Goal: Task Accomplishment & Management: Complete application form

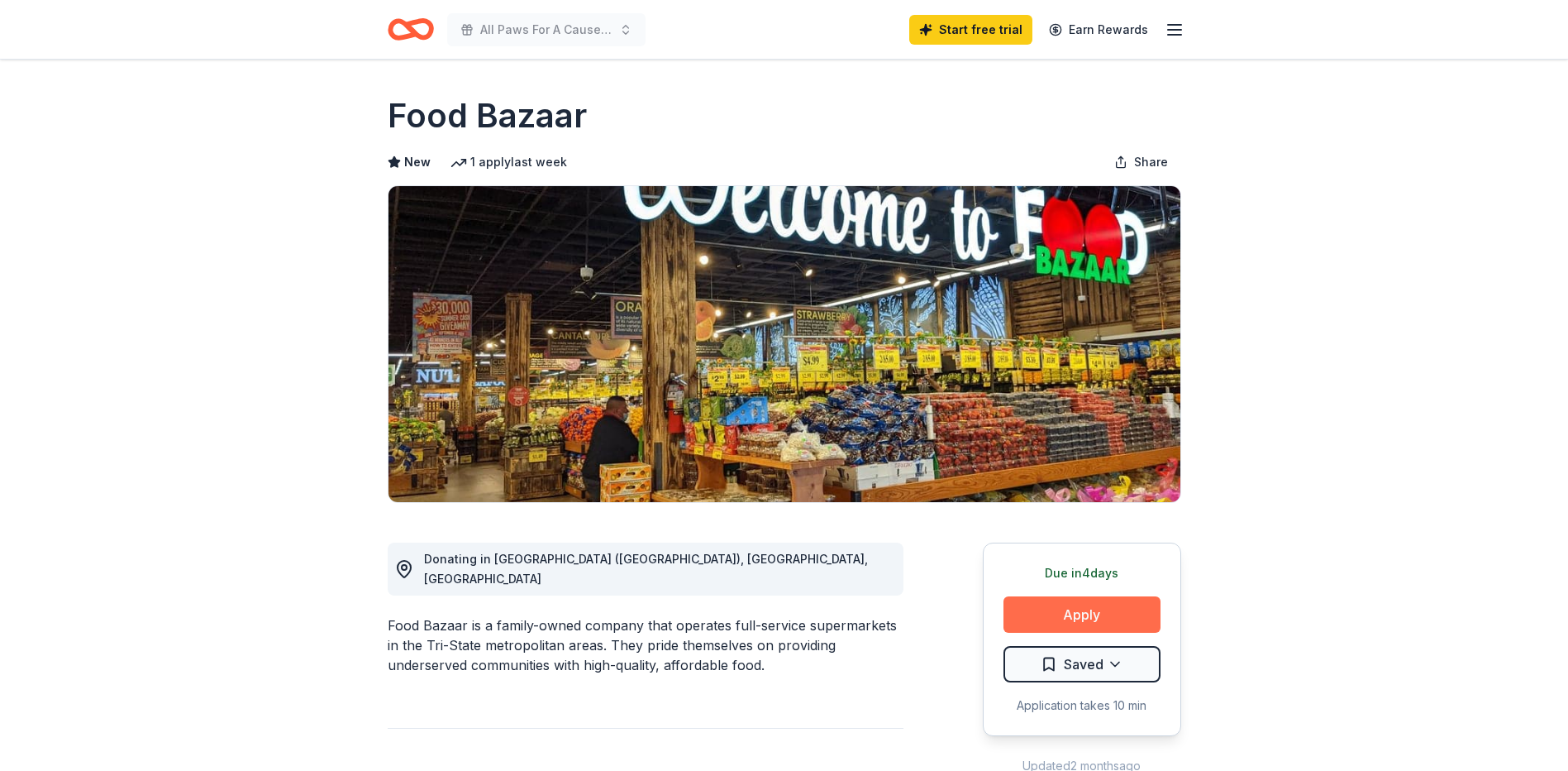
click at [1126, 611] on button "Apply" at bounding box center [1083, 614] width 157 height 36
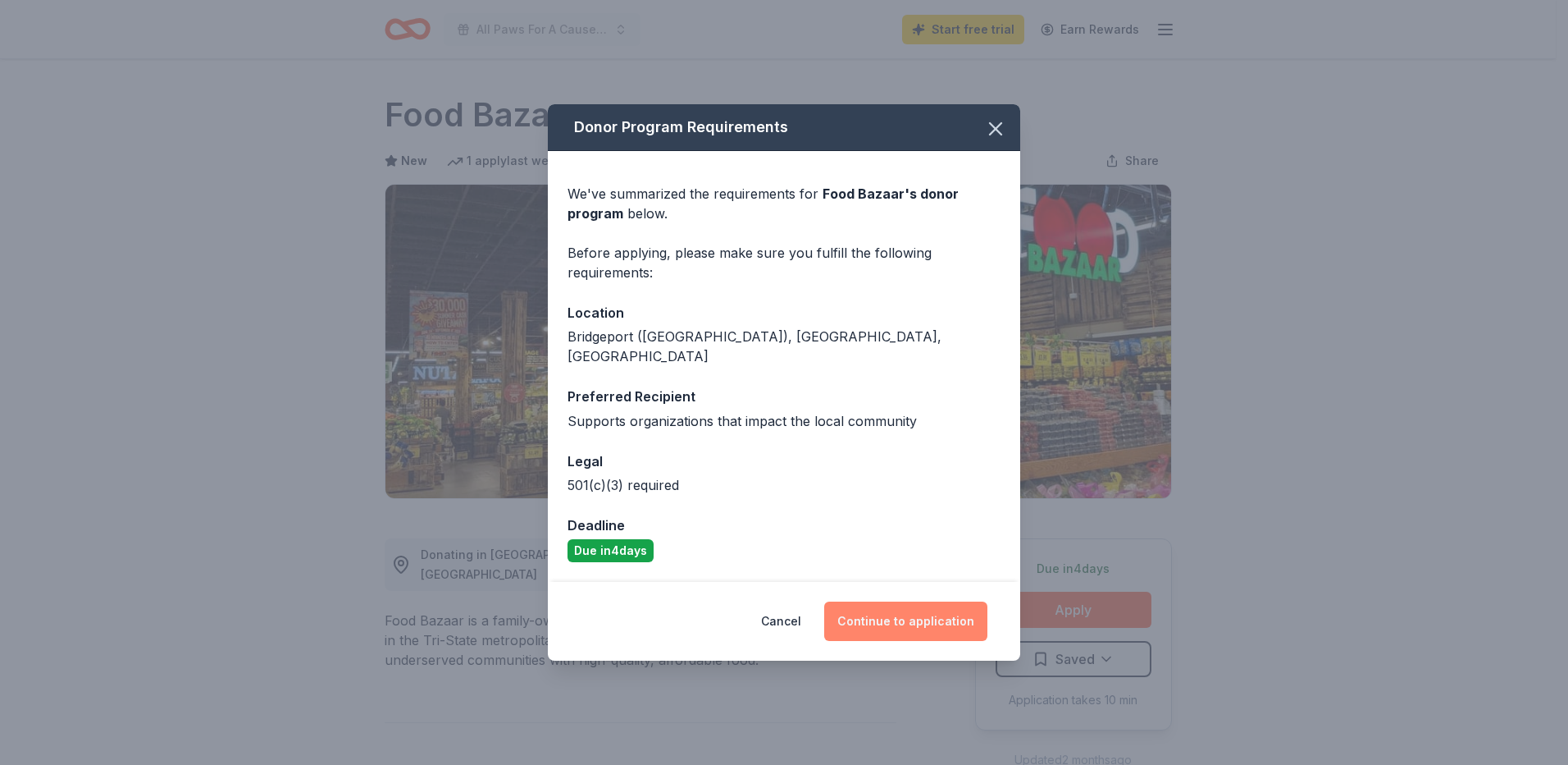
click at [909, 621] on button "Continue to application" at bounding box center [906, 621] width 163 height 39
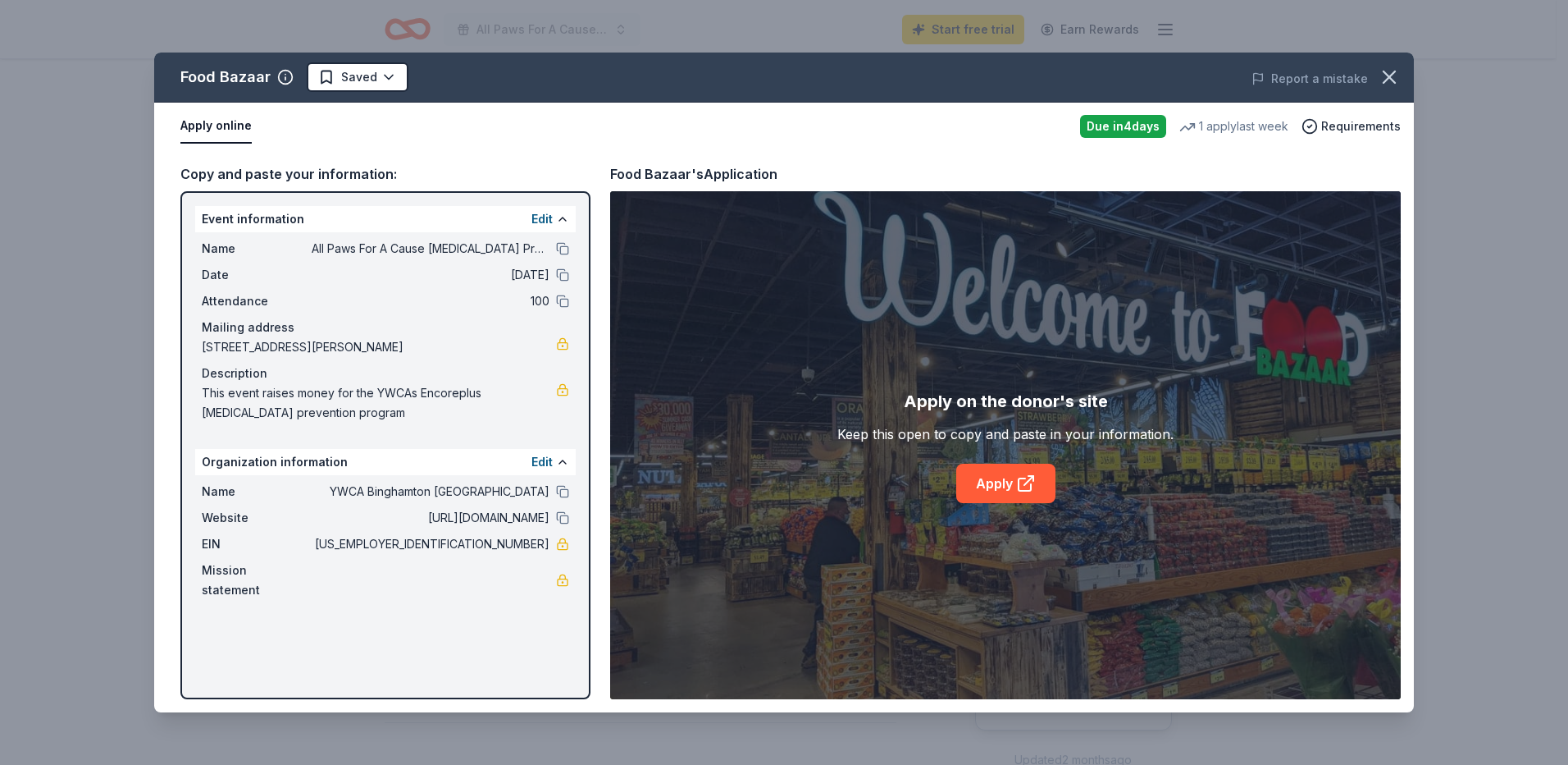
drag, startPoint x: 479, startPoint y: 538, endPoint x: 534, endPoint y: 540, distance: 55.0
click at [534, 540] on span "15-0532275" at bounding box center [430, 544] width 238 height 19
click at [533, 543] on span "15-0532275" at bounding box center [430, 544] width 238 height 19
click at [566, 543] on link at bounding box center [562, 543] width 13 height 13
click at [996, 478] on link "Apply" at bounding box center [1006, 483] width 99 height 39
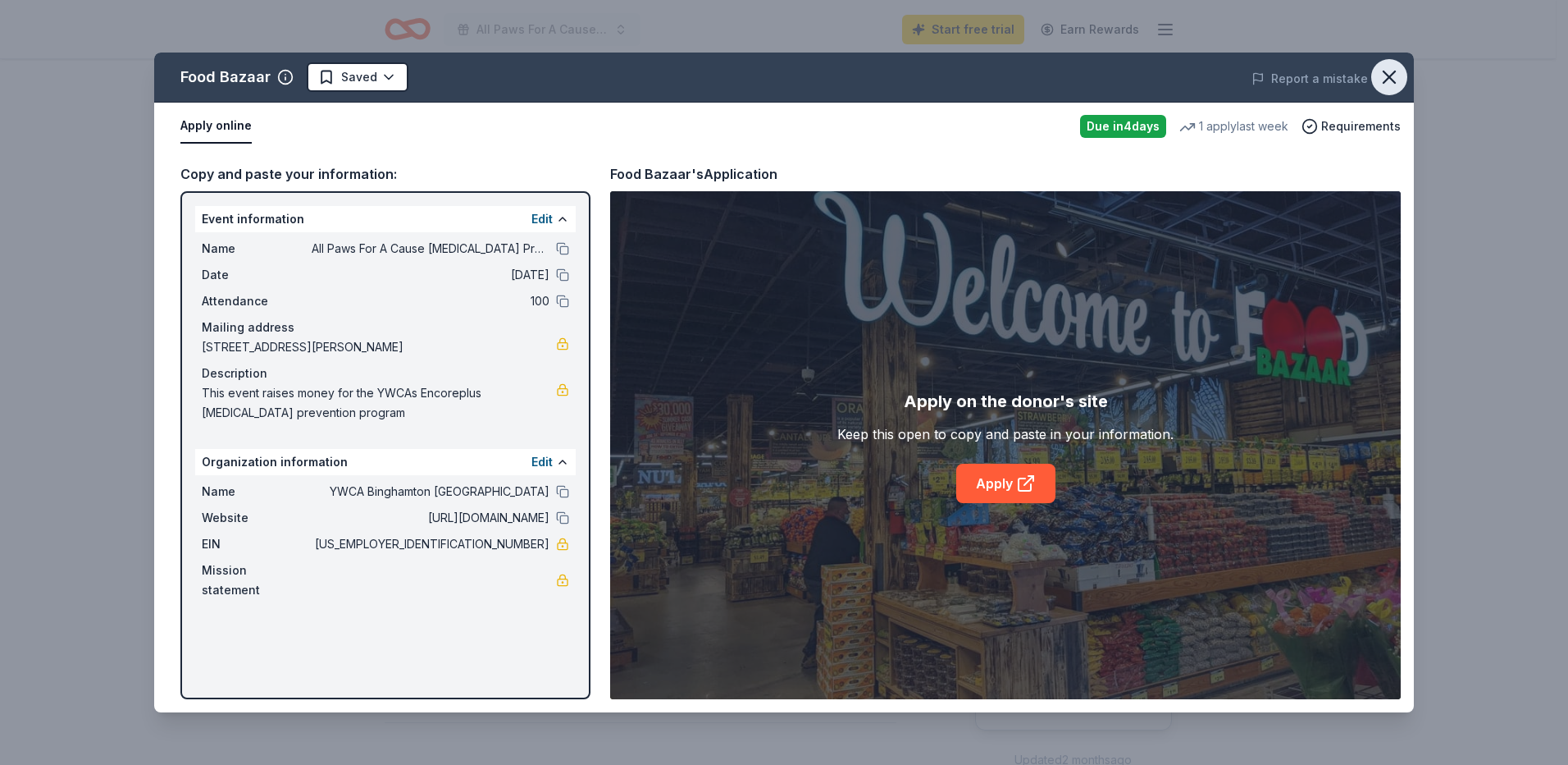
click at [1386, 77] on icon "button" at bounding box center [1389, 77] width 23 height 23
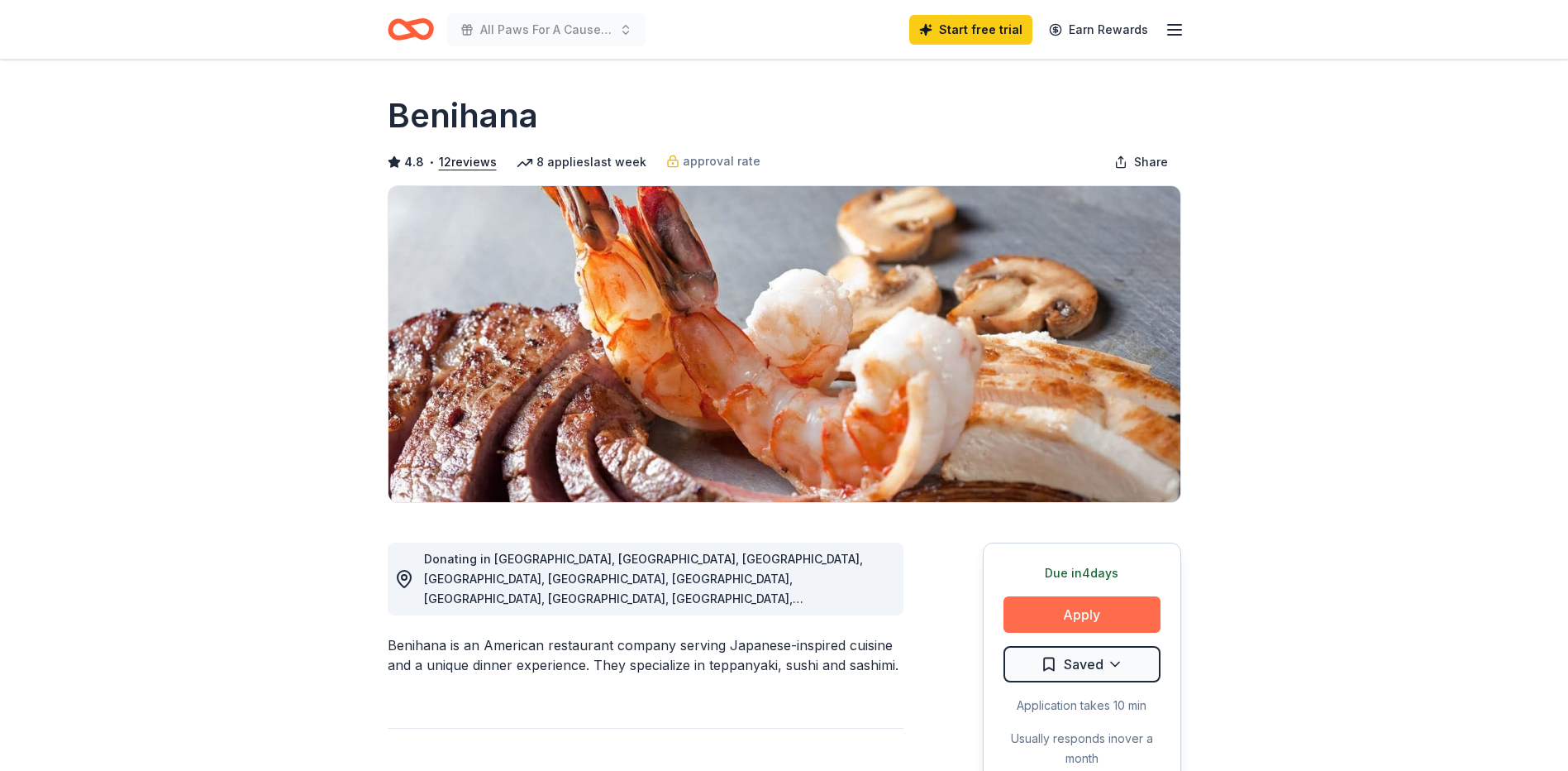
click at [1020, 621] on button "Apply" at bounding box center [1083, 614] width 157 height 36
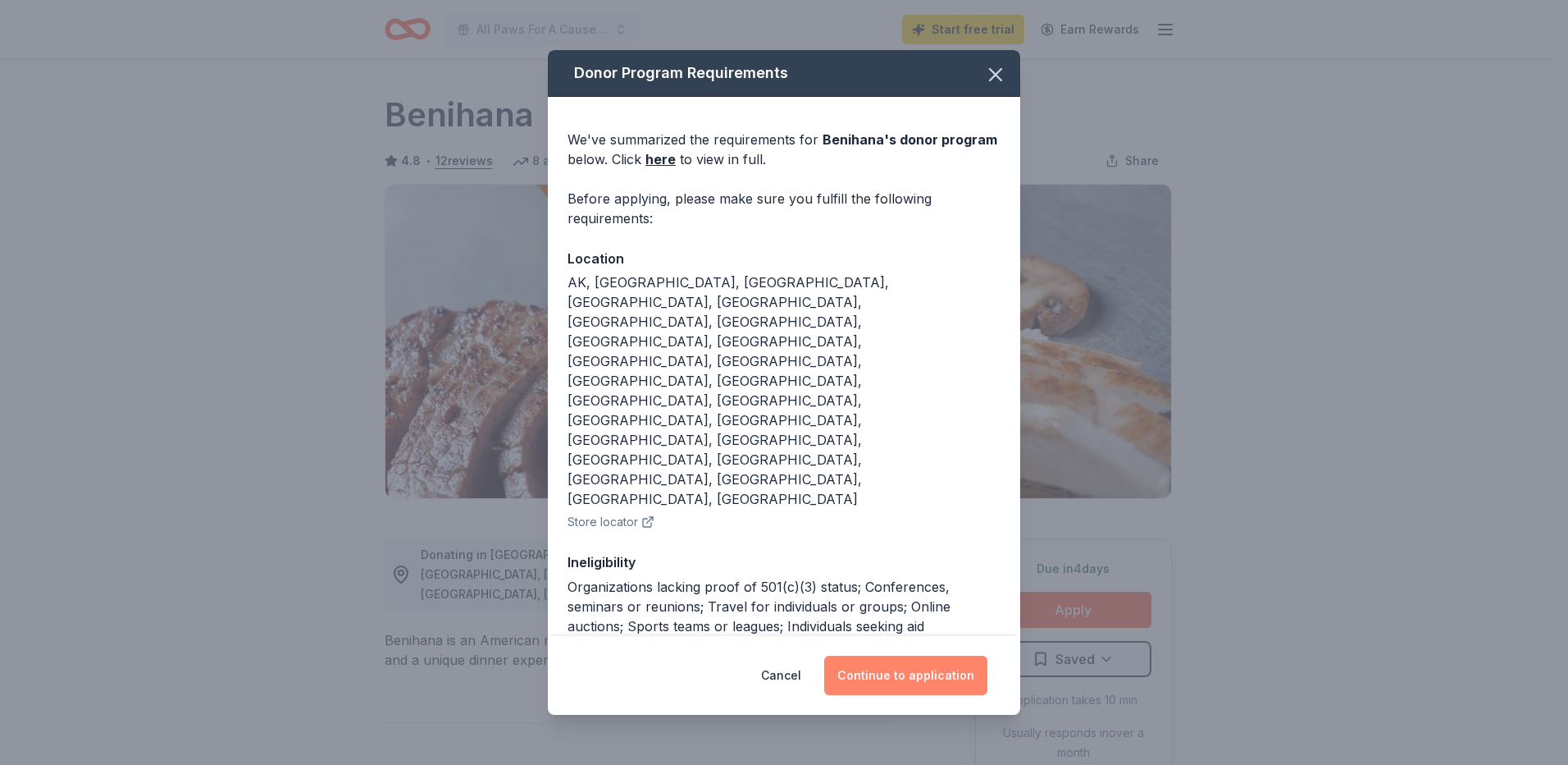
click at [946, 657] on button "Continue to application" at bounding box center [906, 675] width 163 height 39
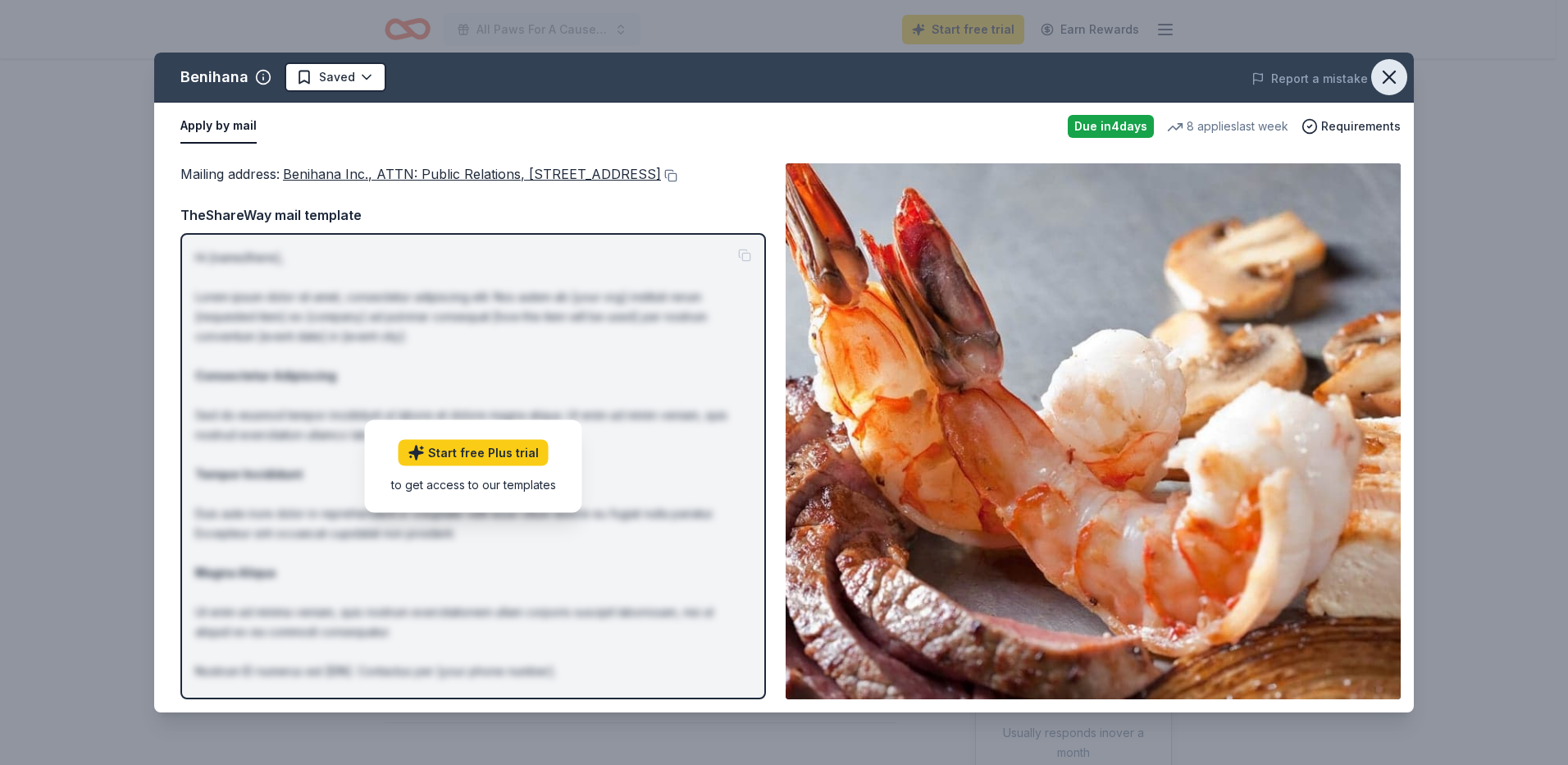
click at [1395, 71] on icon "button" at bounding box center [1389, 77] width 12 height 12
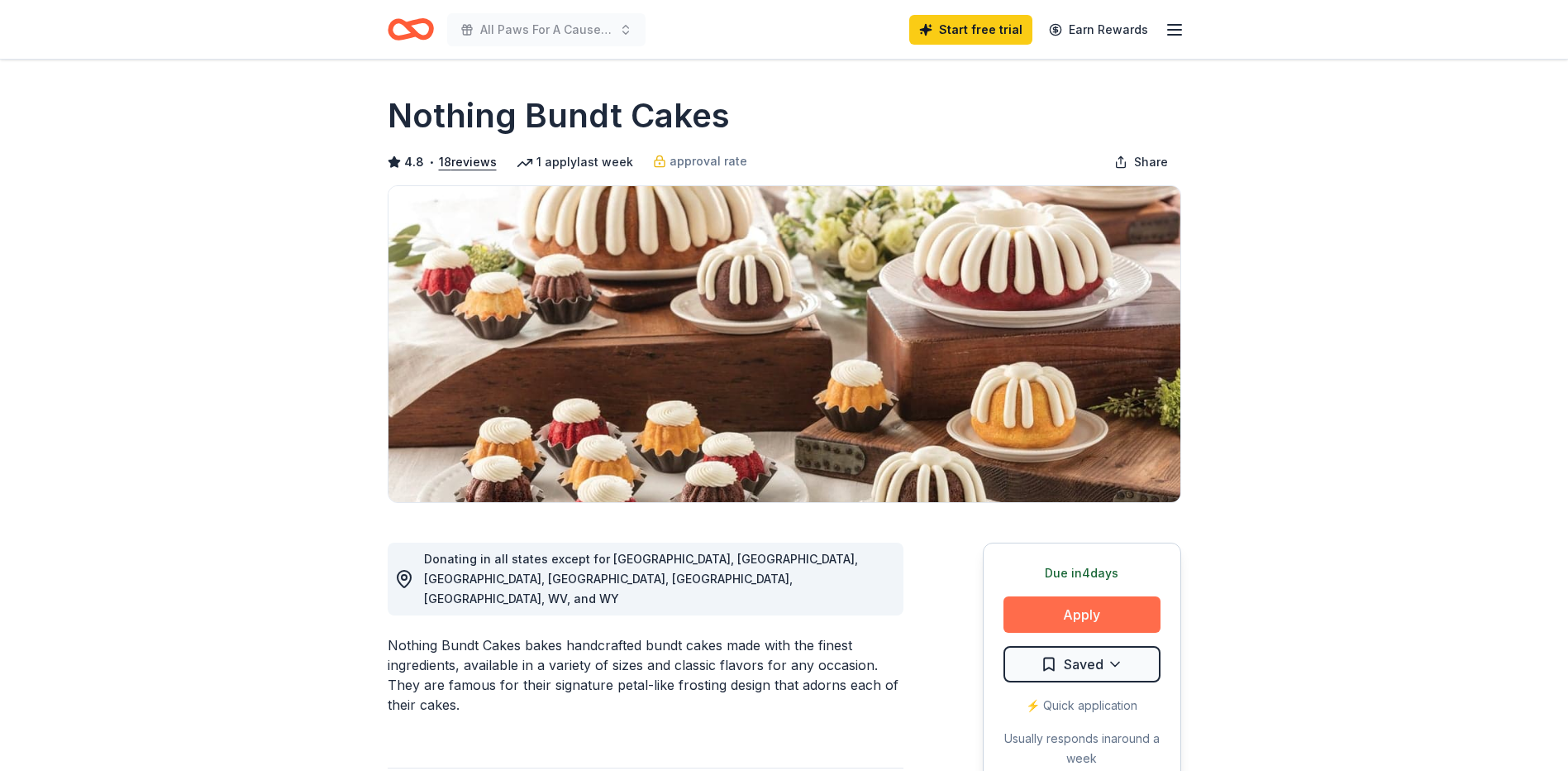
click at [1058, 608] on button "Apply" at bounding box center [1083, 614] width 157 height 36
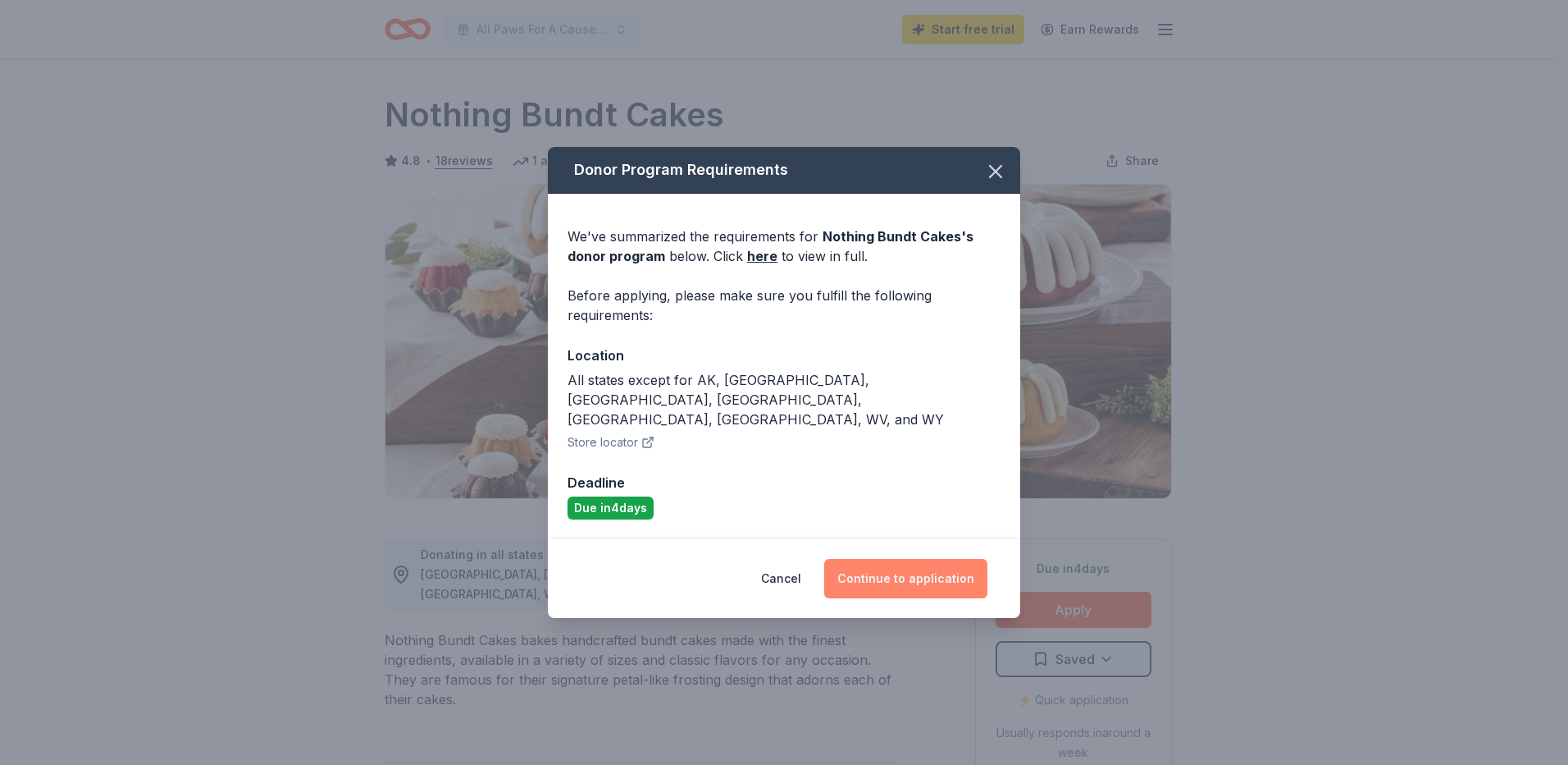
click at [903, 565] on button "Continue to application" at bounding box center [906, 578] width 163 height 39
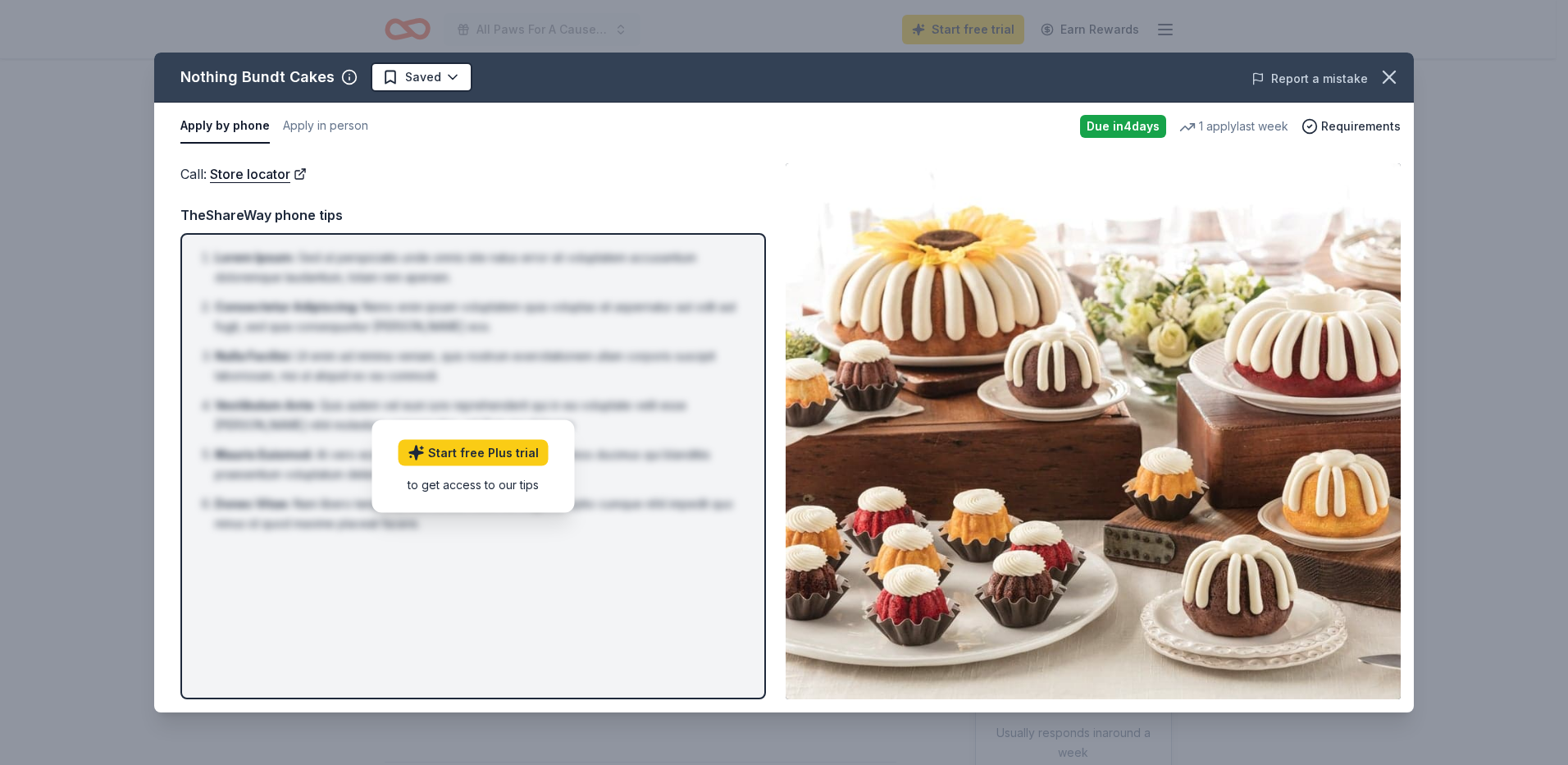
drag, startPoint x: 1387, startPoint y: 79, endPoint x: 1337, endPoint y: 72, distance: 50.5
click at [1387, 79] on icon "button" at bounding box center [1389, 77] width 12 height 12
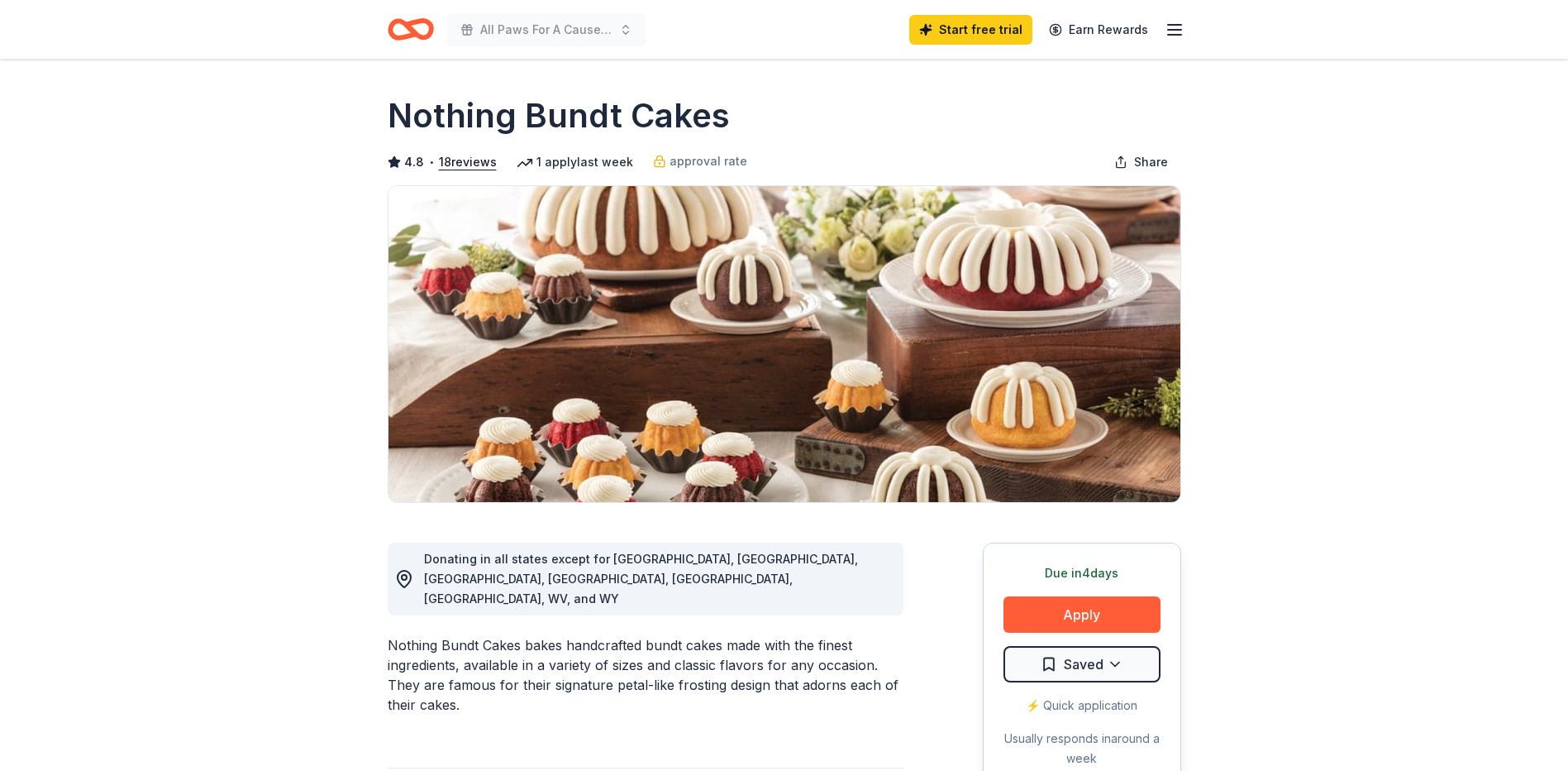
click at [402, 32] on icon "Home" at bounding box center [410, 29] width 46 height 39
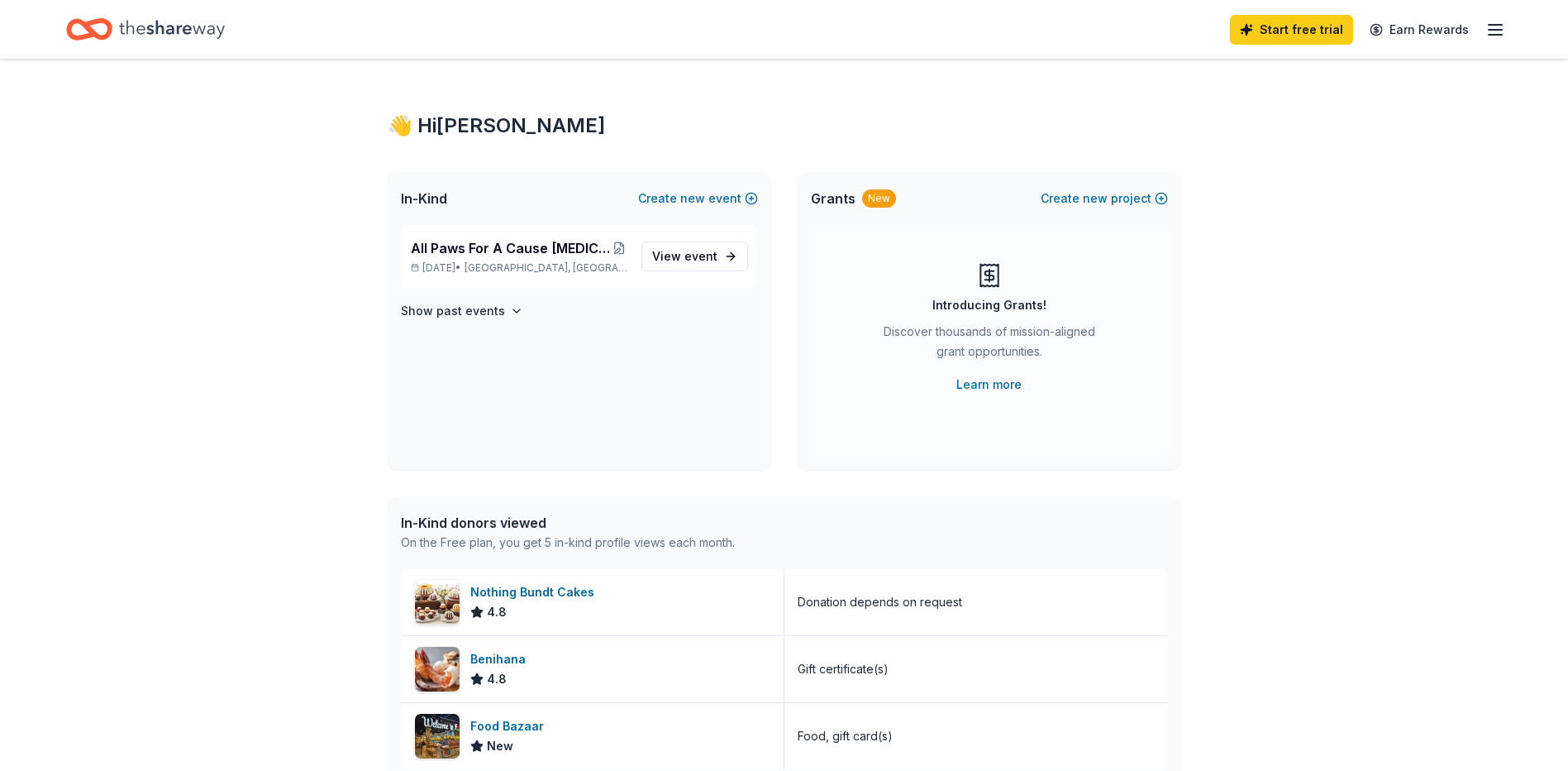
click at [150, 28] on icon "Home" at bounding box center [172, 29] width 106 height 34
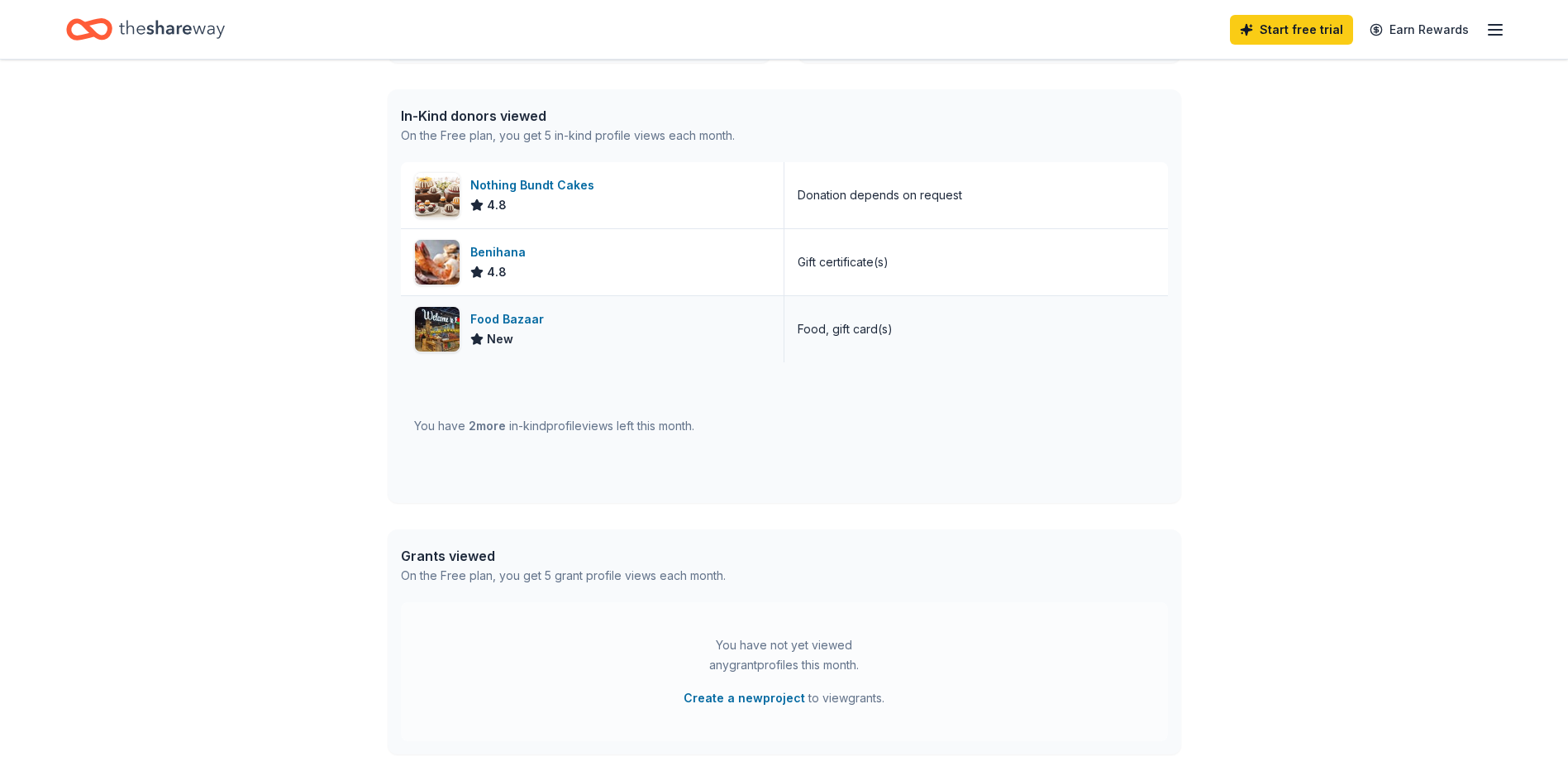
scroll to position [414, 0]
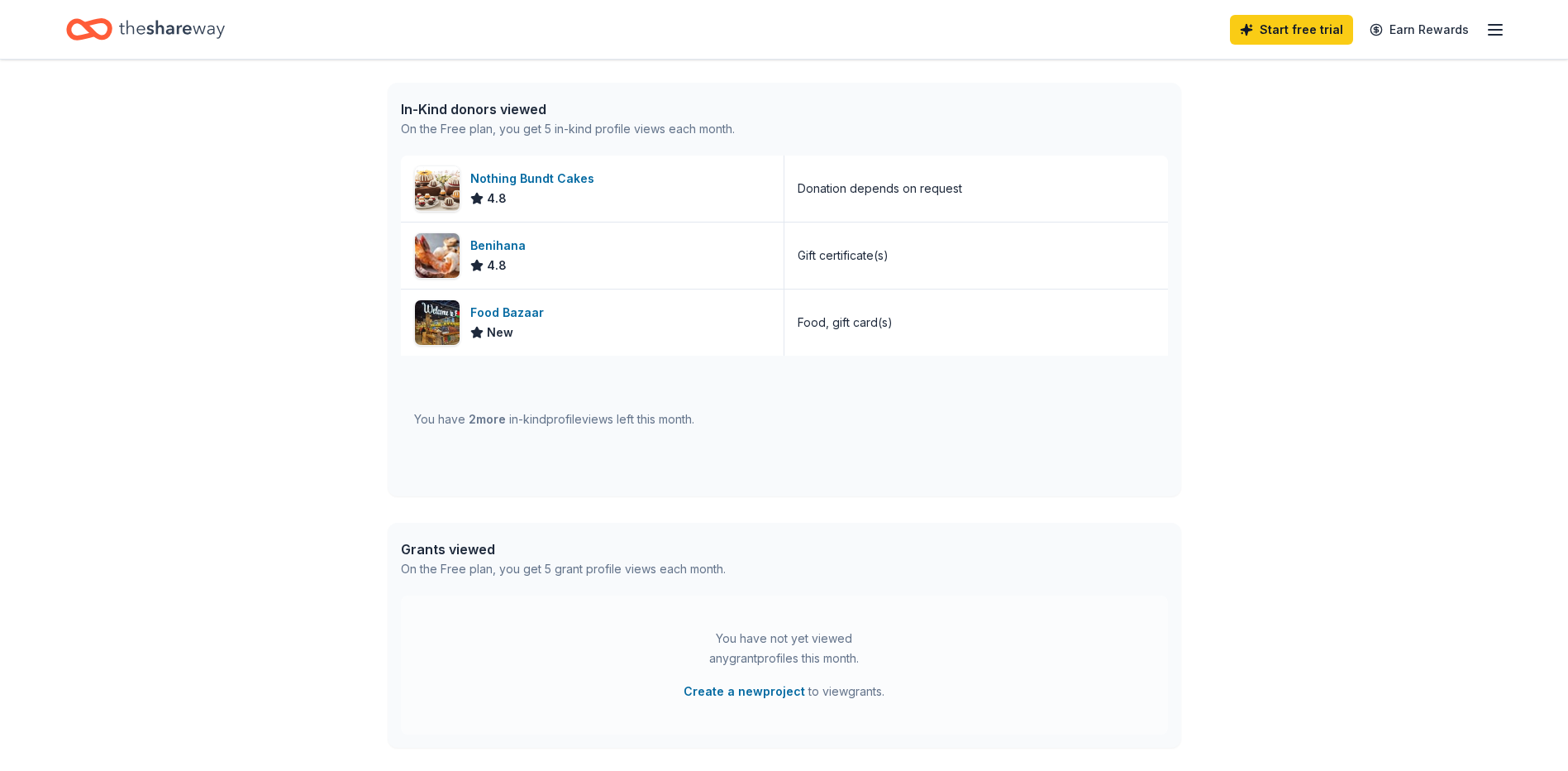
click at [661, 417] on div "You have 2 more in-kind profile views left this month." at bounding box center [554, 419] width 280 height 20
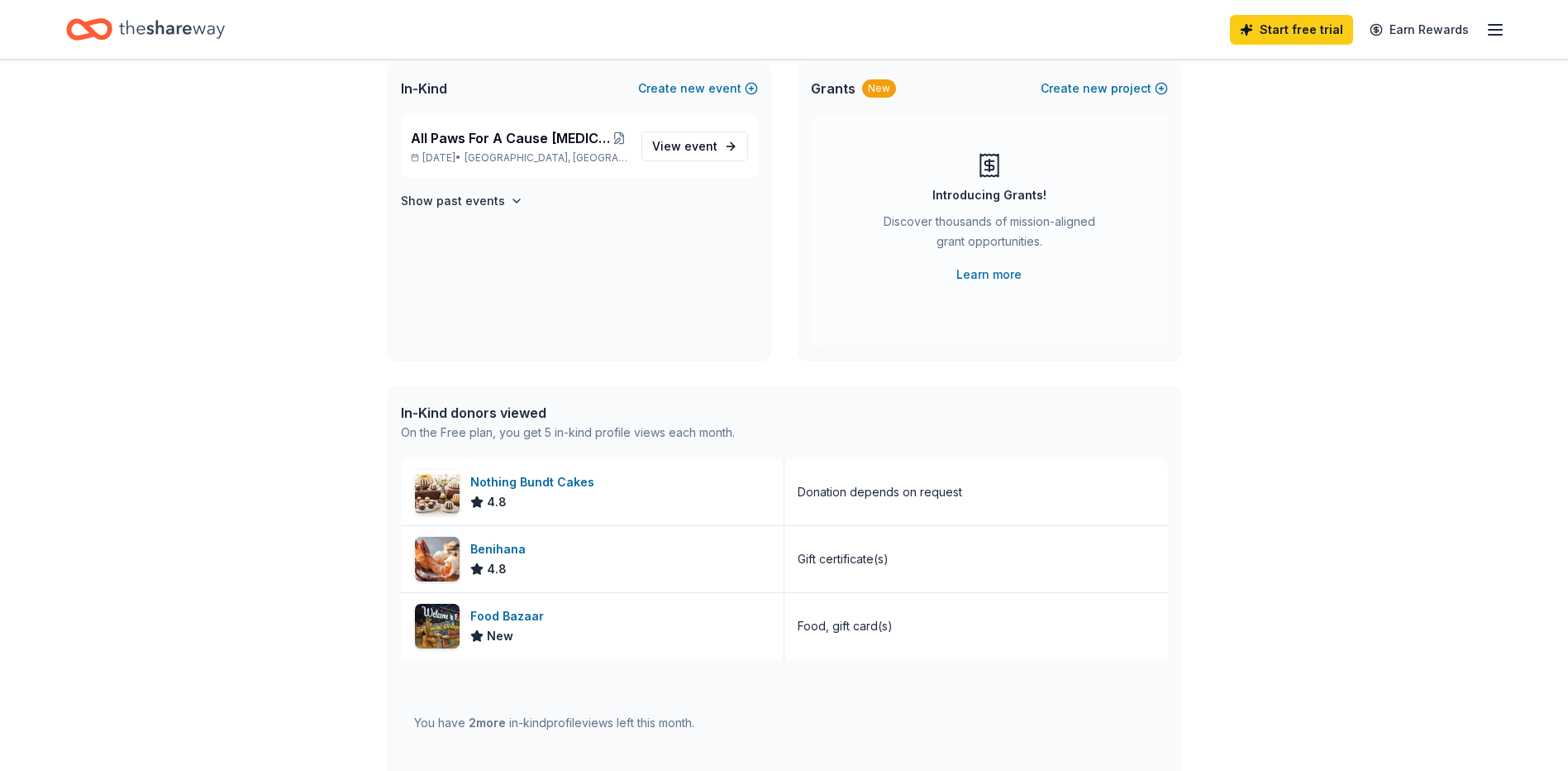
scroll to position [82, 0]
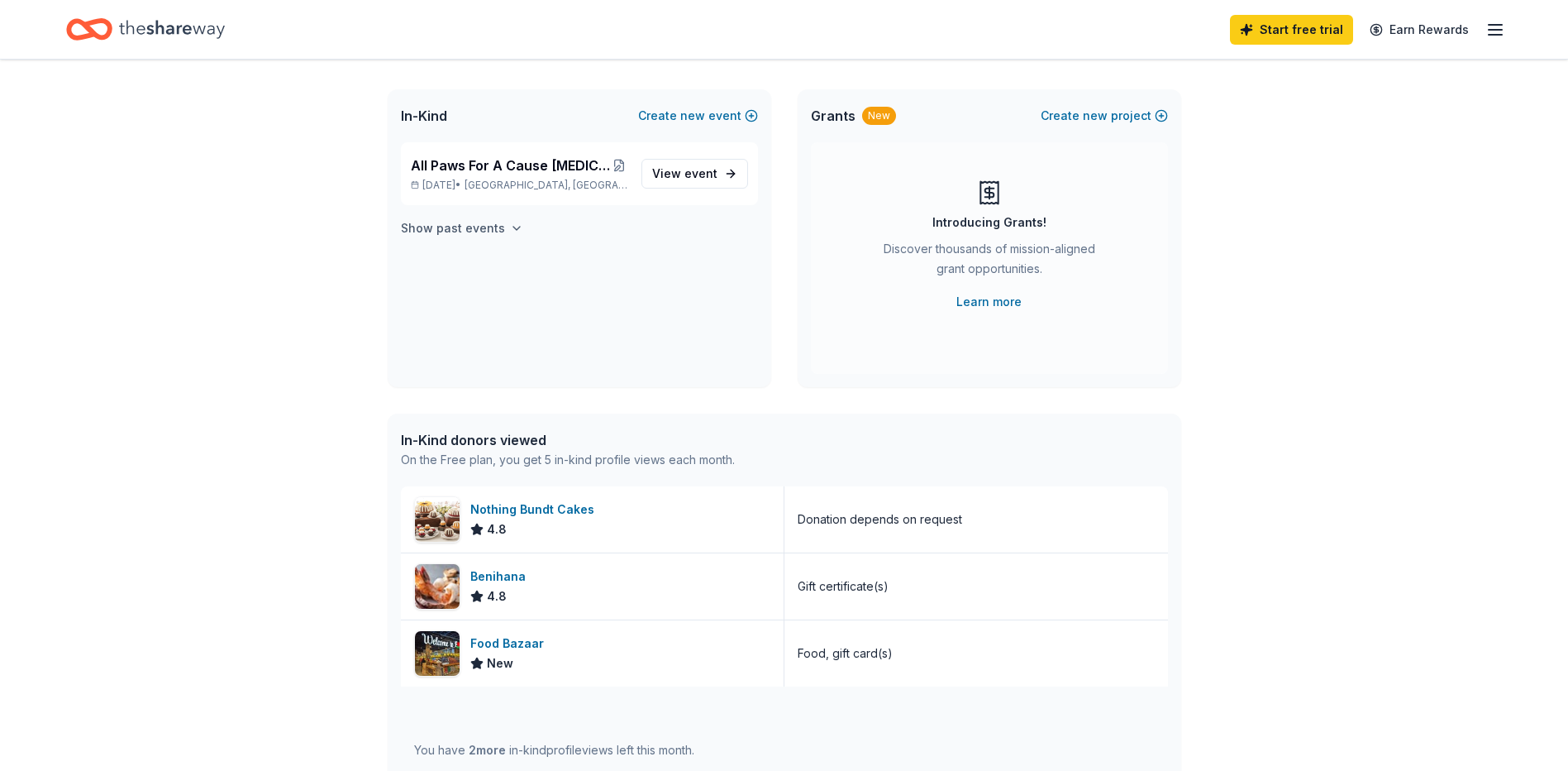
click at [466, 231] on h4 "Show past events" at bounding box center [453, 229] width 104 height 20
click at [472, 225] on h4 "Show past events" at bounding box center [453, 229] width 104 height 20
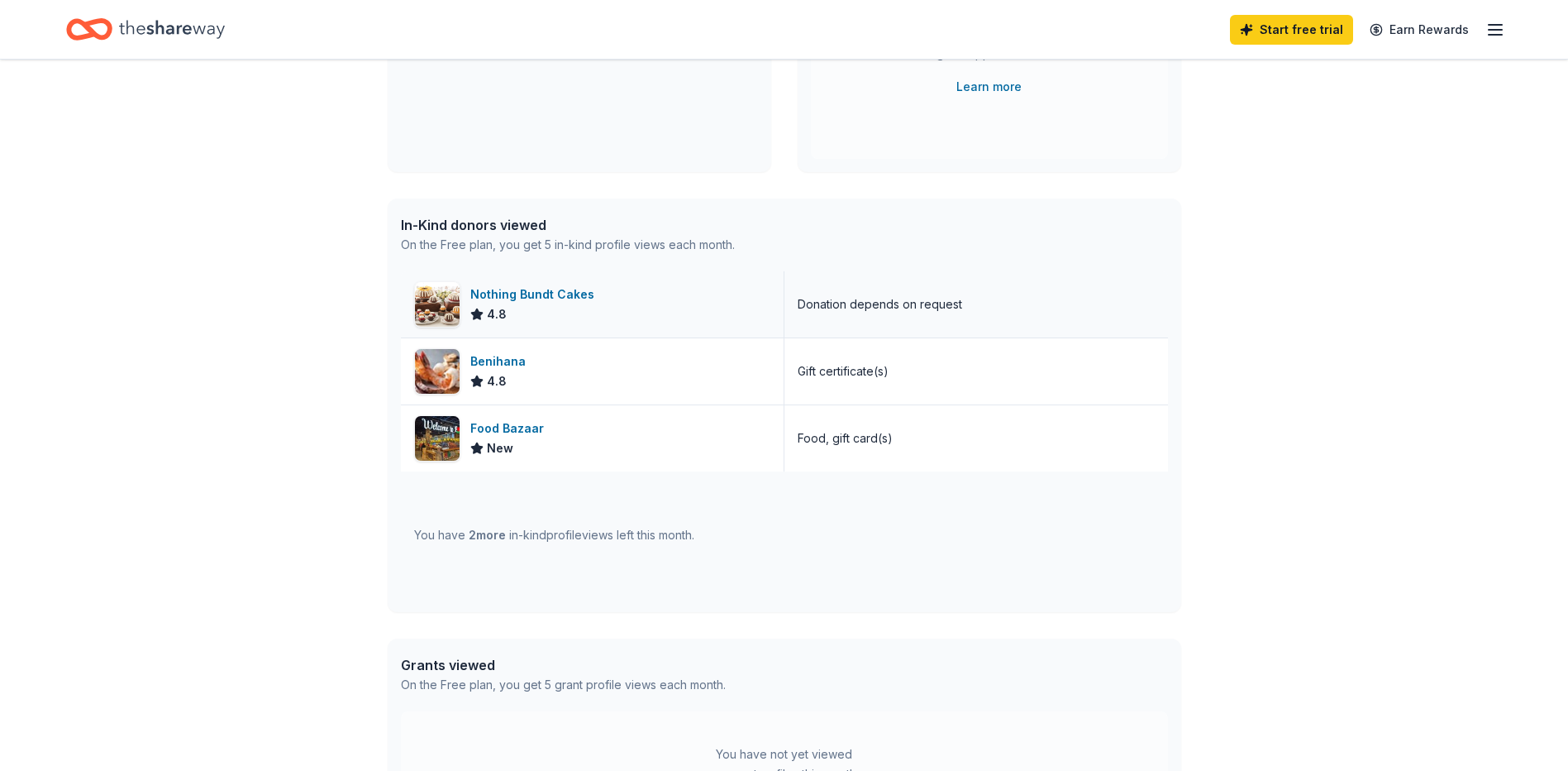
scroll to position [331, 0]
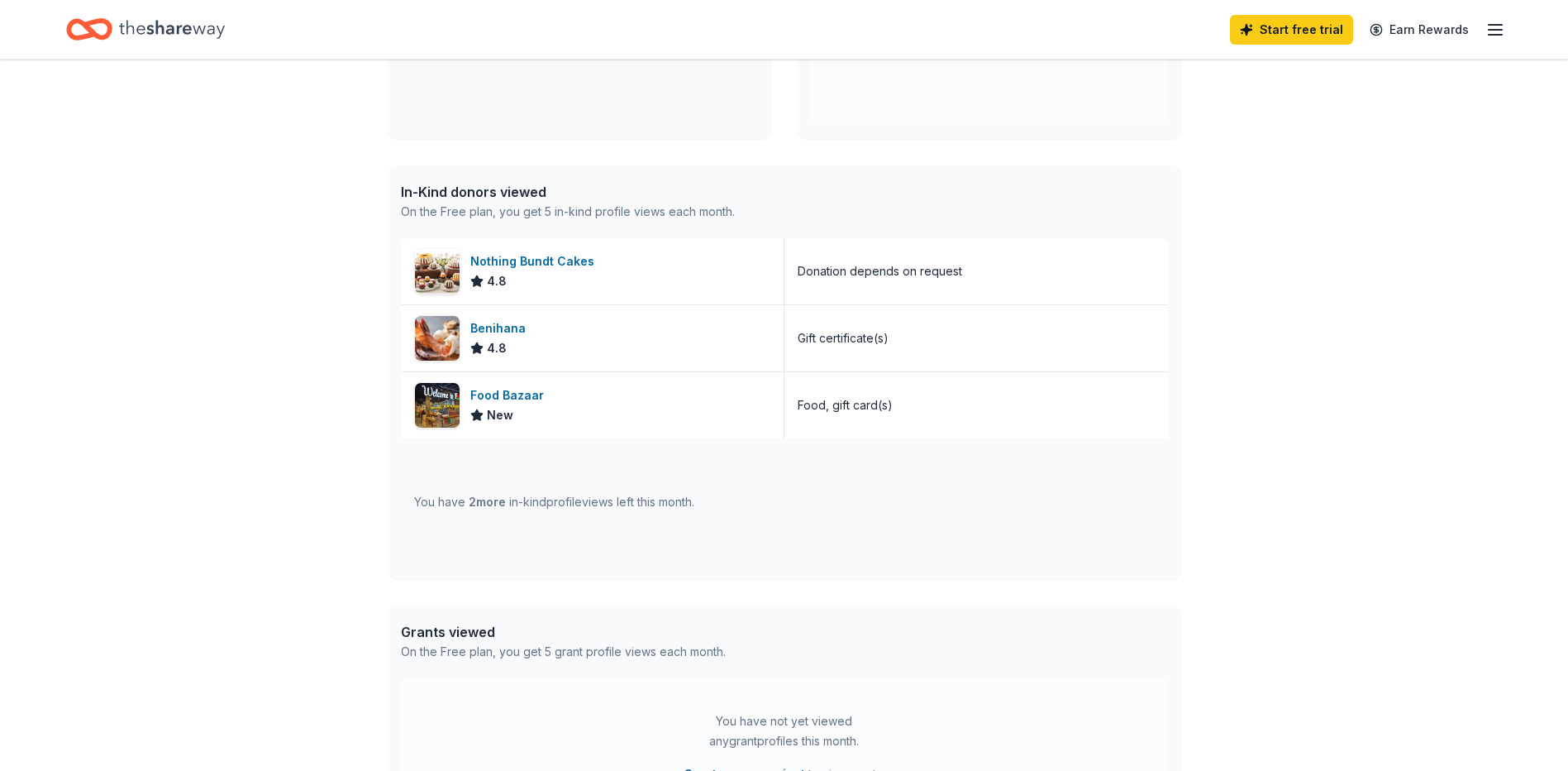
click at [524, 503] on div "You have 2 more in-kind profile views left this month." at bounding box center [554, 502] width 280 height 20
click at [481, 496] on span "2 more" at bounding box center [487, 501] width 37 height 14
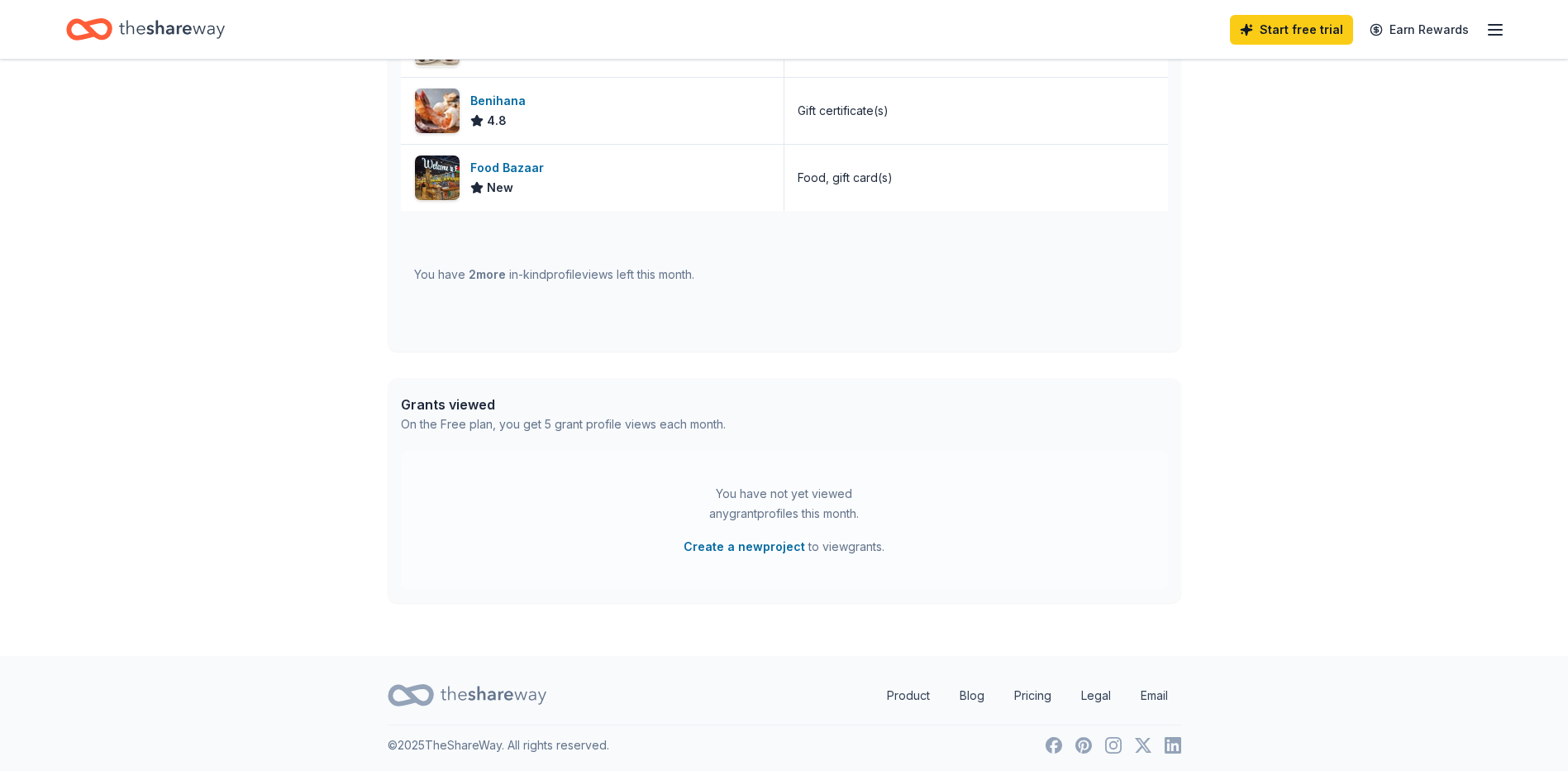
scroll to position [562, 0]
click at [905, 694] on link "Product" at bounding box center [908, 692] width 70 height 33
click at [519, 690] on icon at bounding box center [493, 691] width 106 height 34
click at [427, 698] on icon at bounding box center [418, 691] width 25 height 17
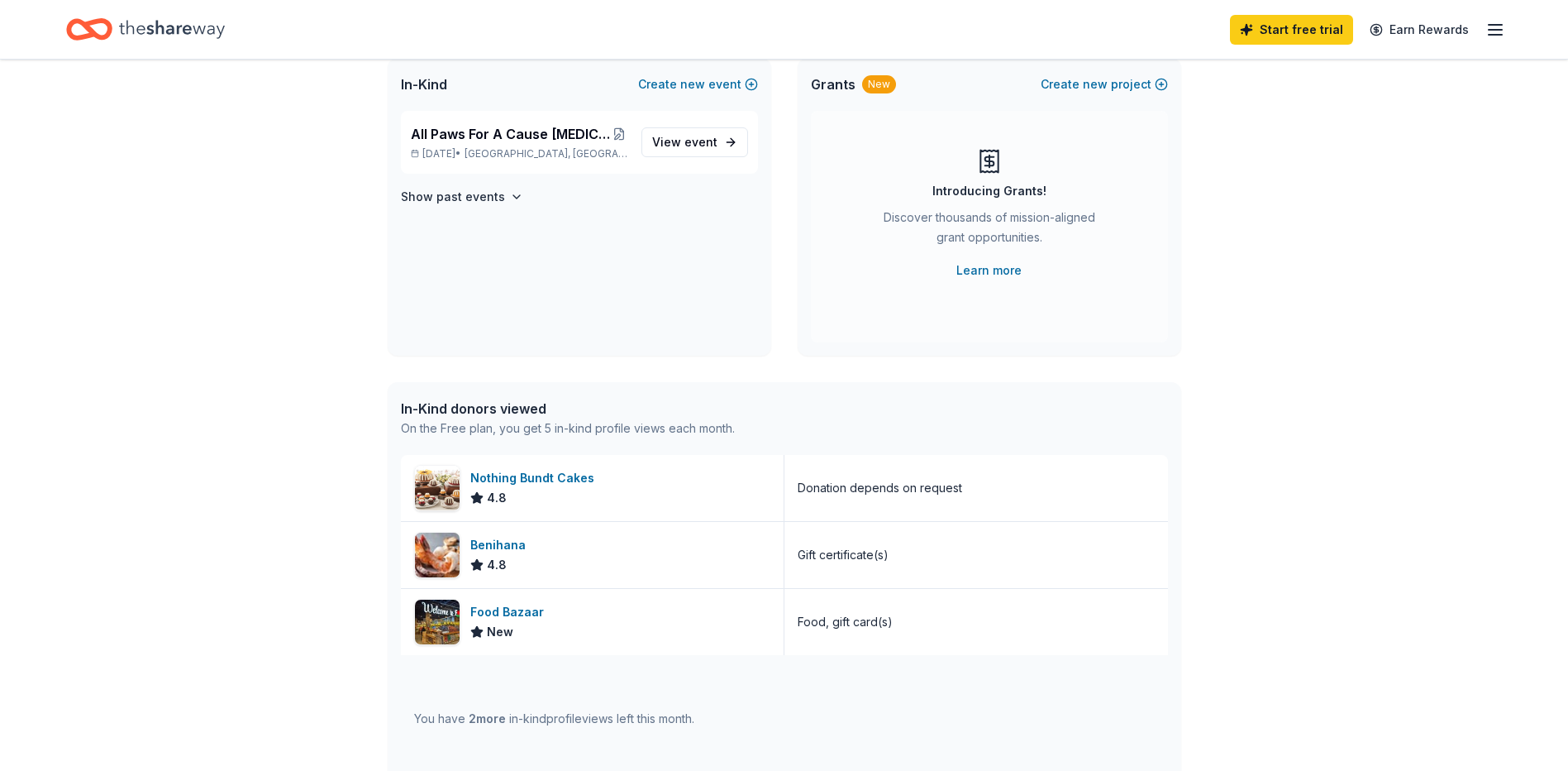
scroll to position [0, 0]
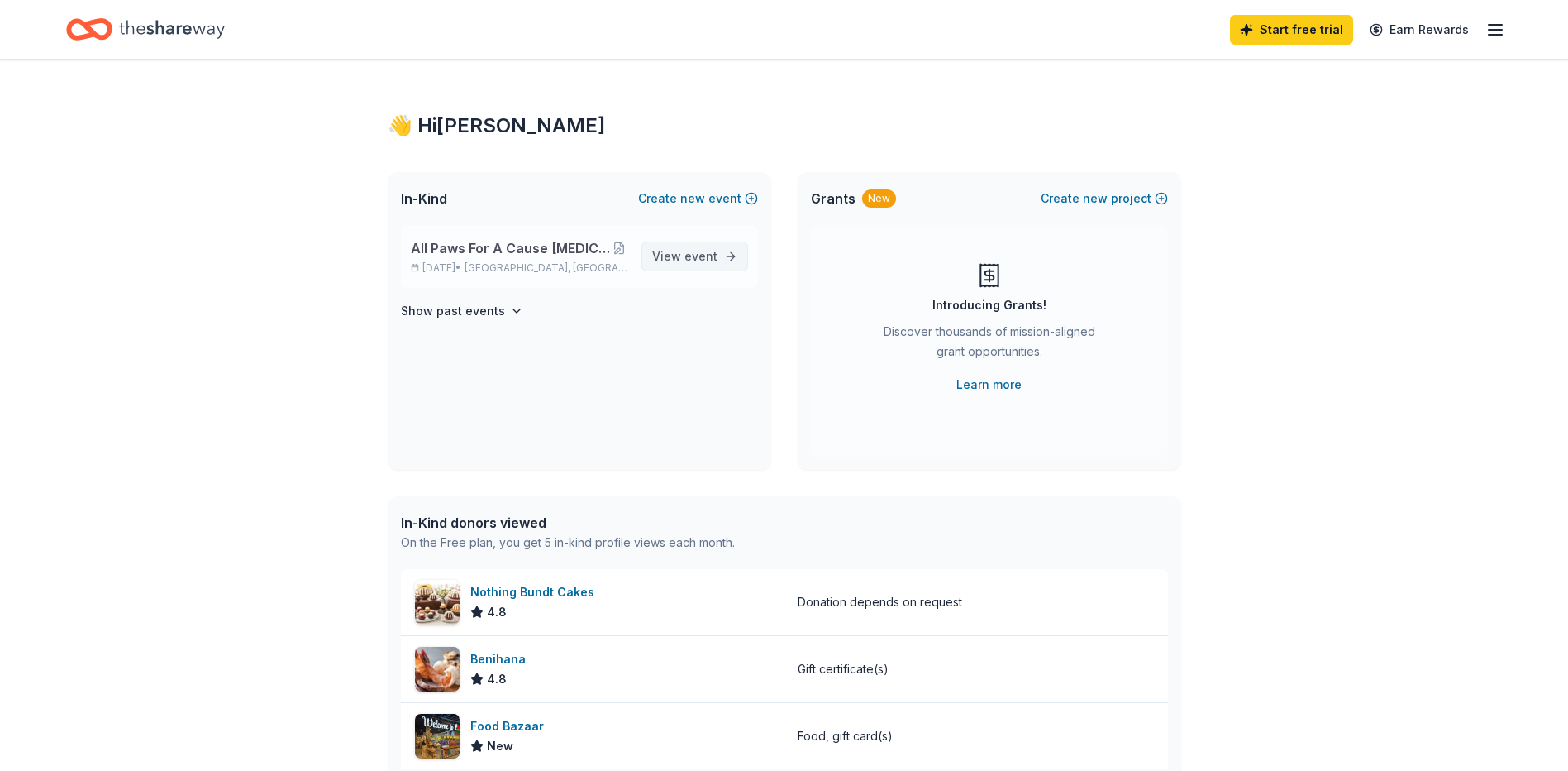
click at [677, 261] on span "View event" at bounding box center [684, 256] width 66 height 20
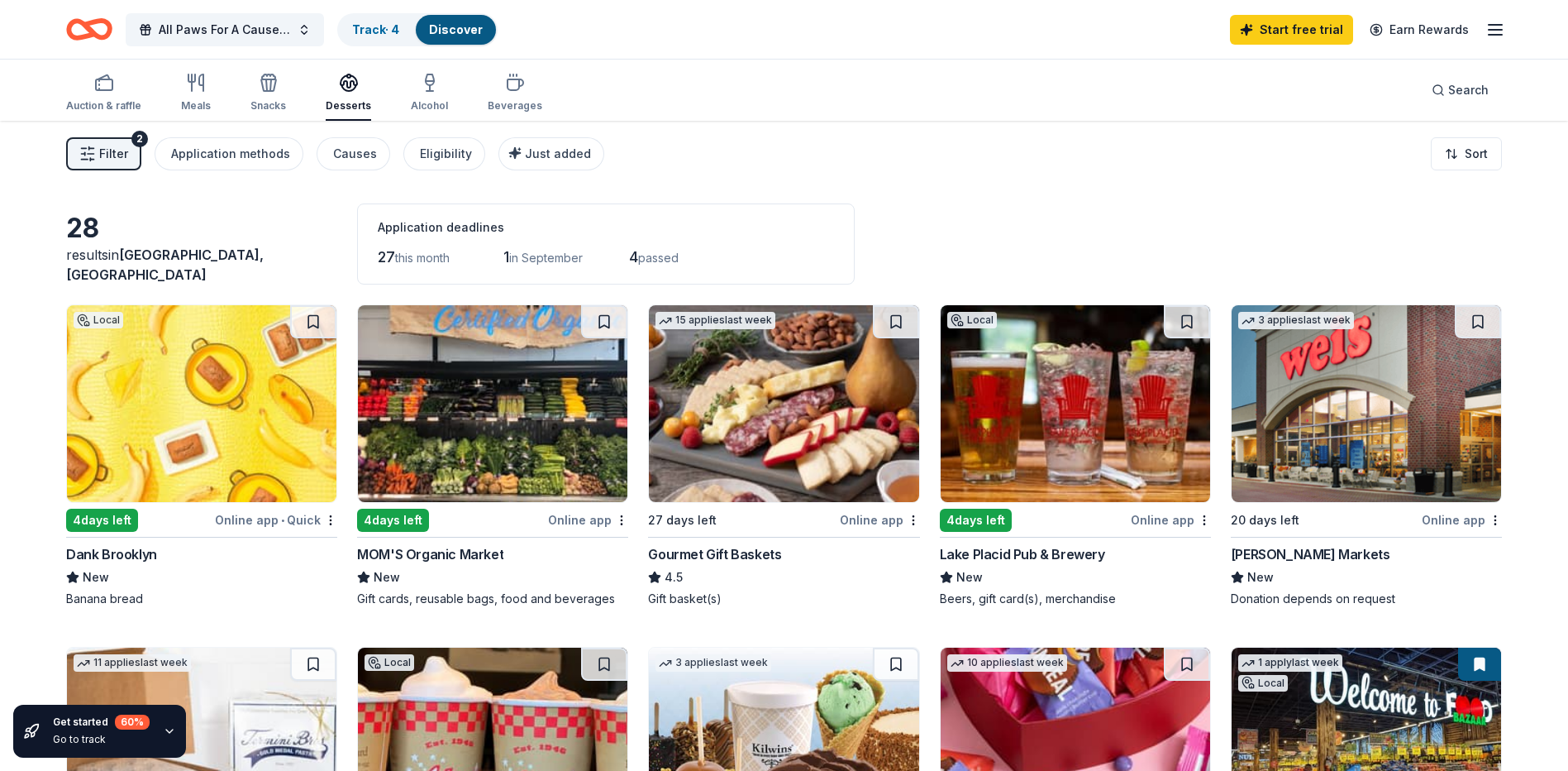
click at [108, 154] on span "Filter" at bounding box center [114, 154] width 29 height 20
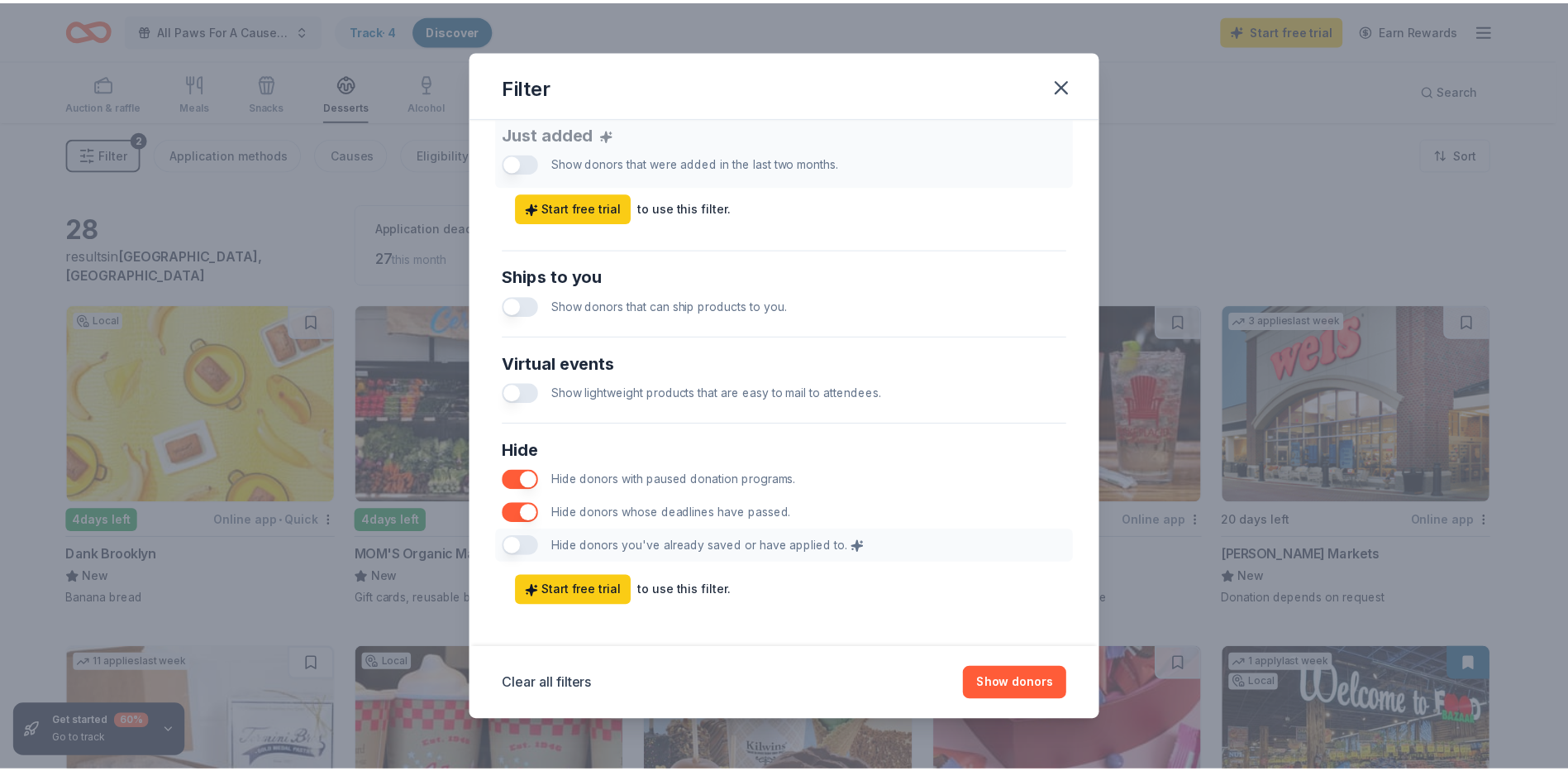
scroll to position [672, 0]
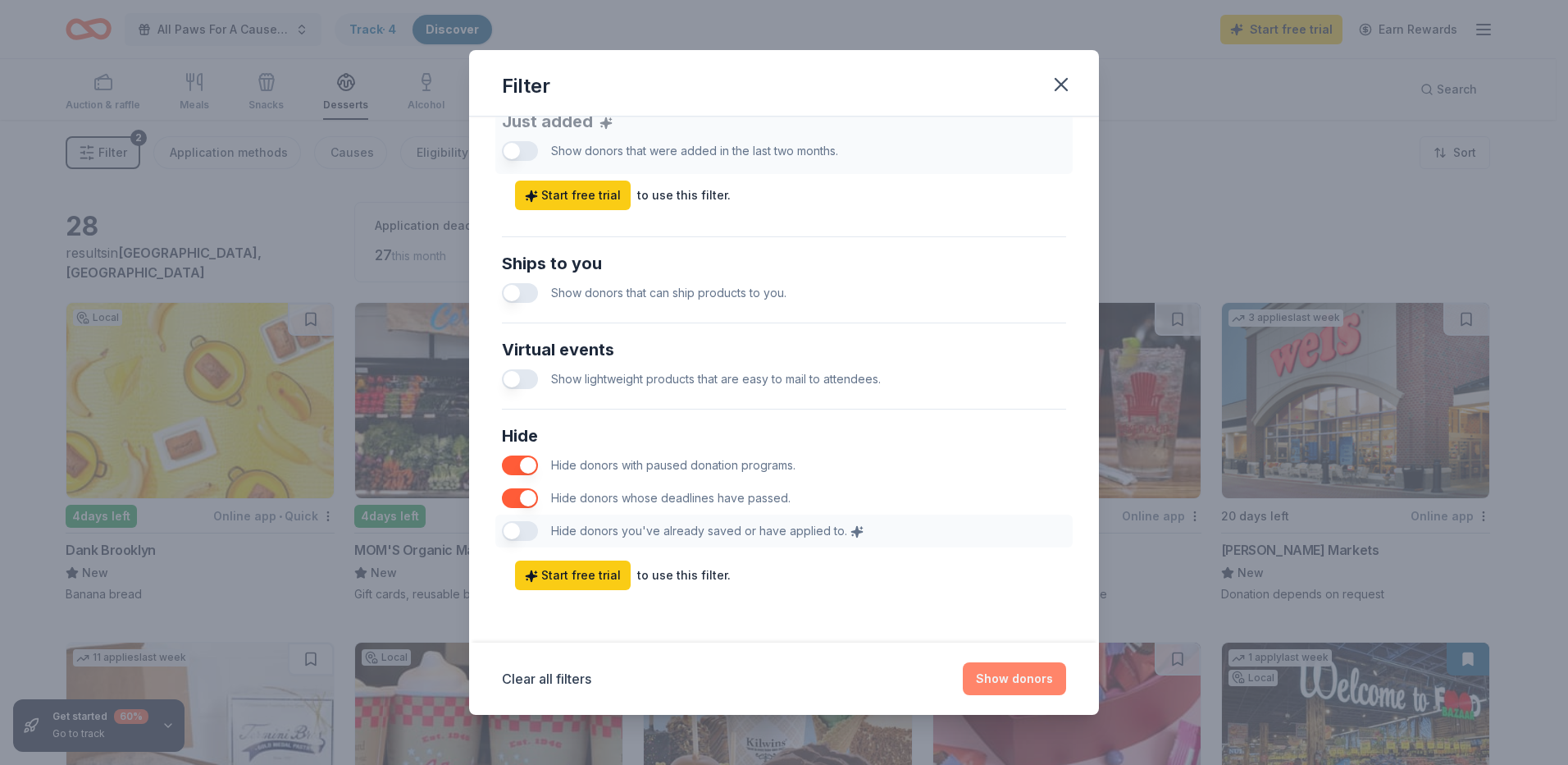
click at [996, 688] on button "Show donors" at bounding box center [1015, 678] width 103 height 33
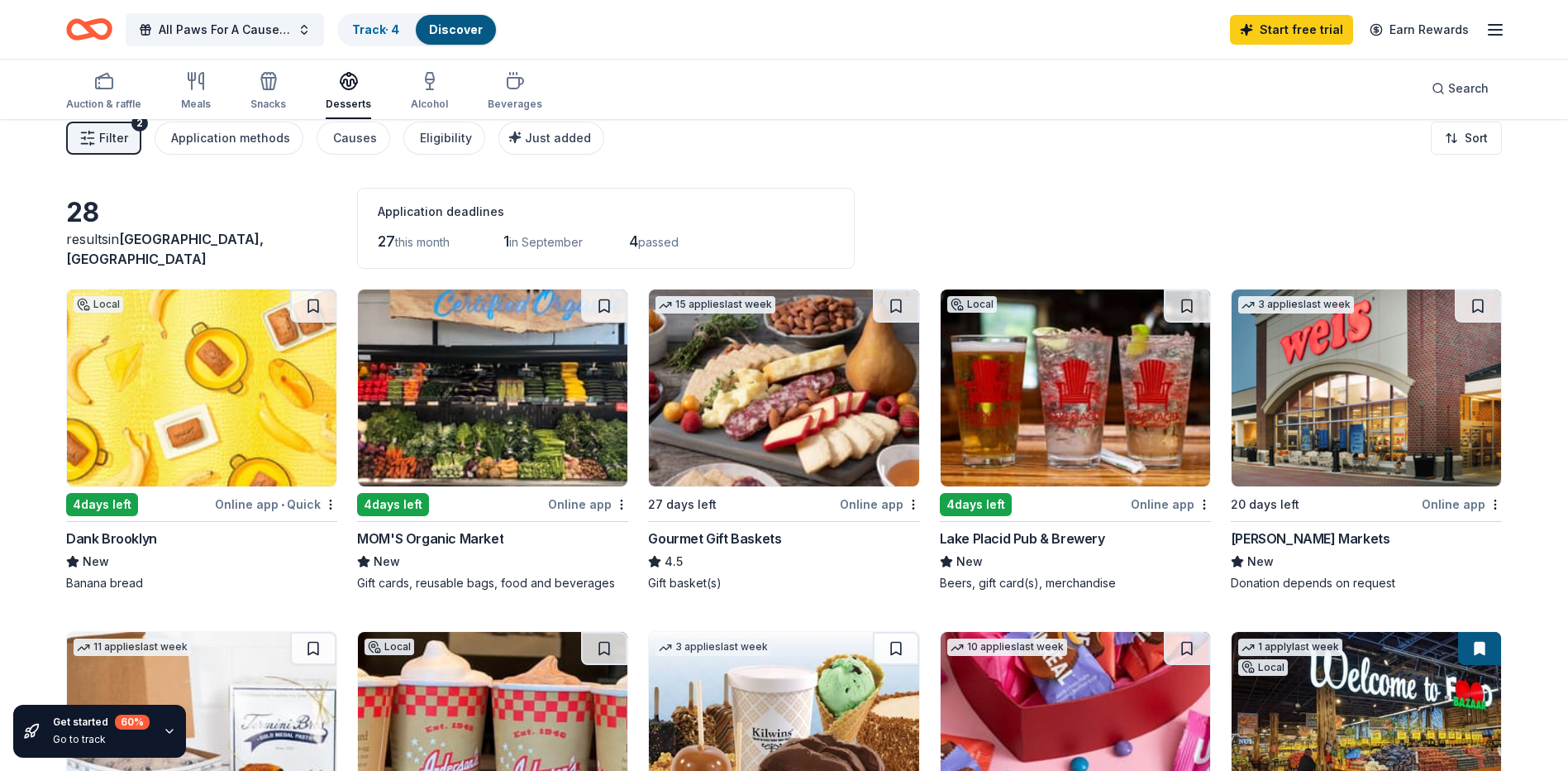
scroll to position [0, 0]
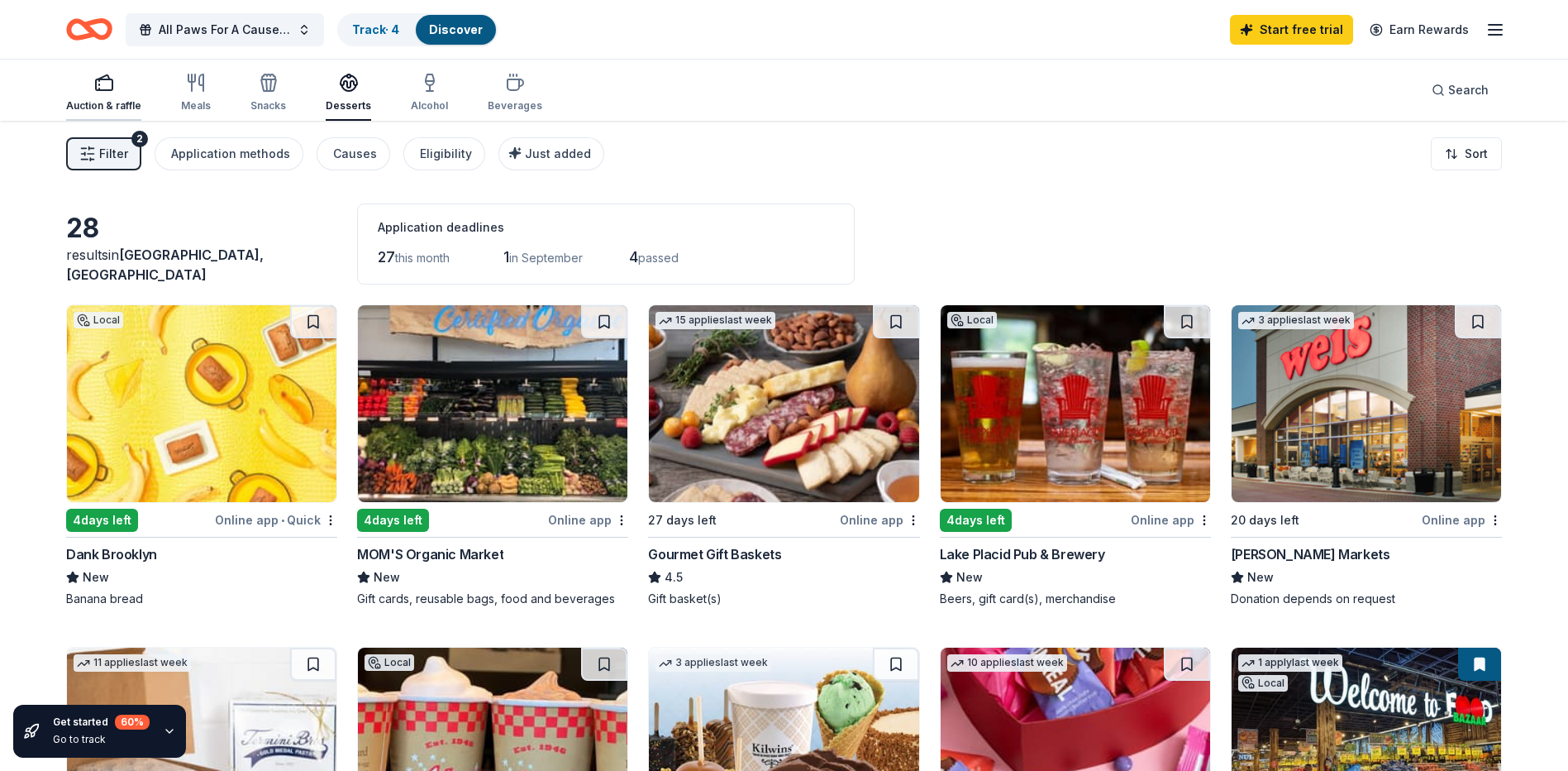
click at [106, 84] on icon "button" at bounding box center [104, 82] width 20 height 20
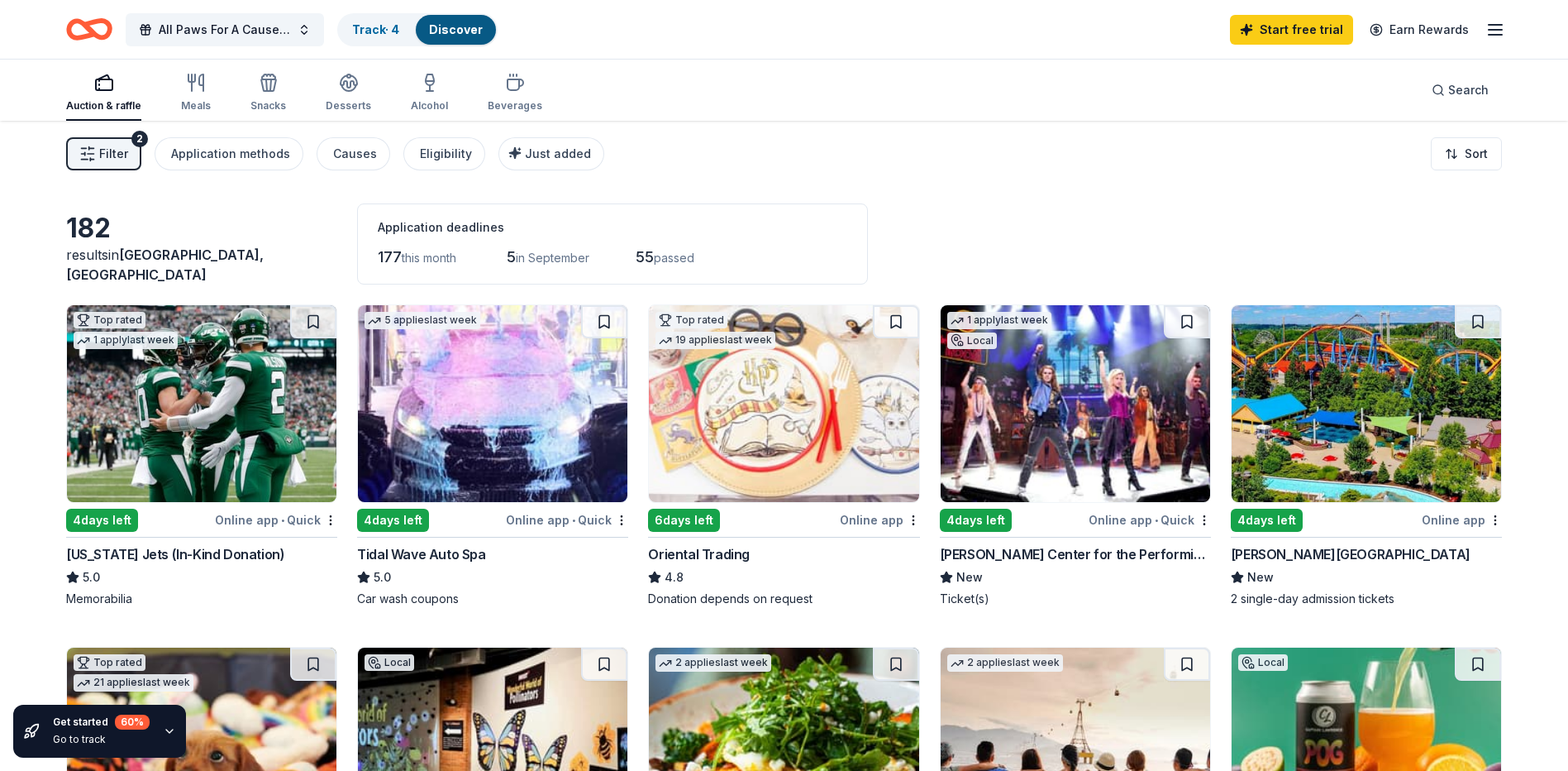
click at [1341, 432] on img at bounding box center [1366, 403] width 270 height 197
click at [194, 91] on icon "button" at bounding box center [196, 82] width 20 height 20
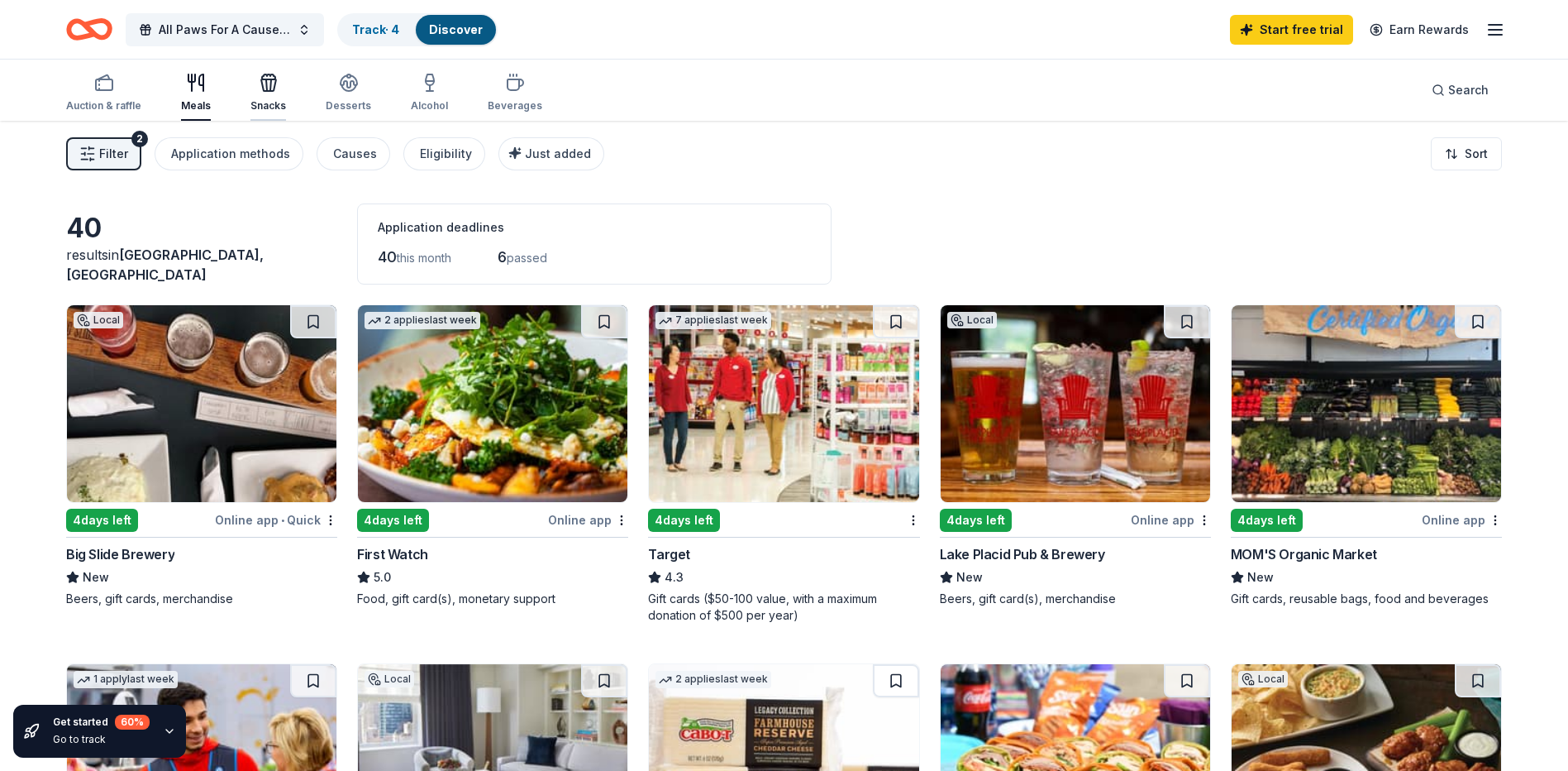
click at [263, 89] on icon "button" at bounding box center [269, 82] width 20 height 20
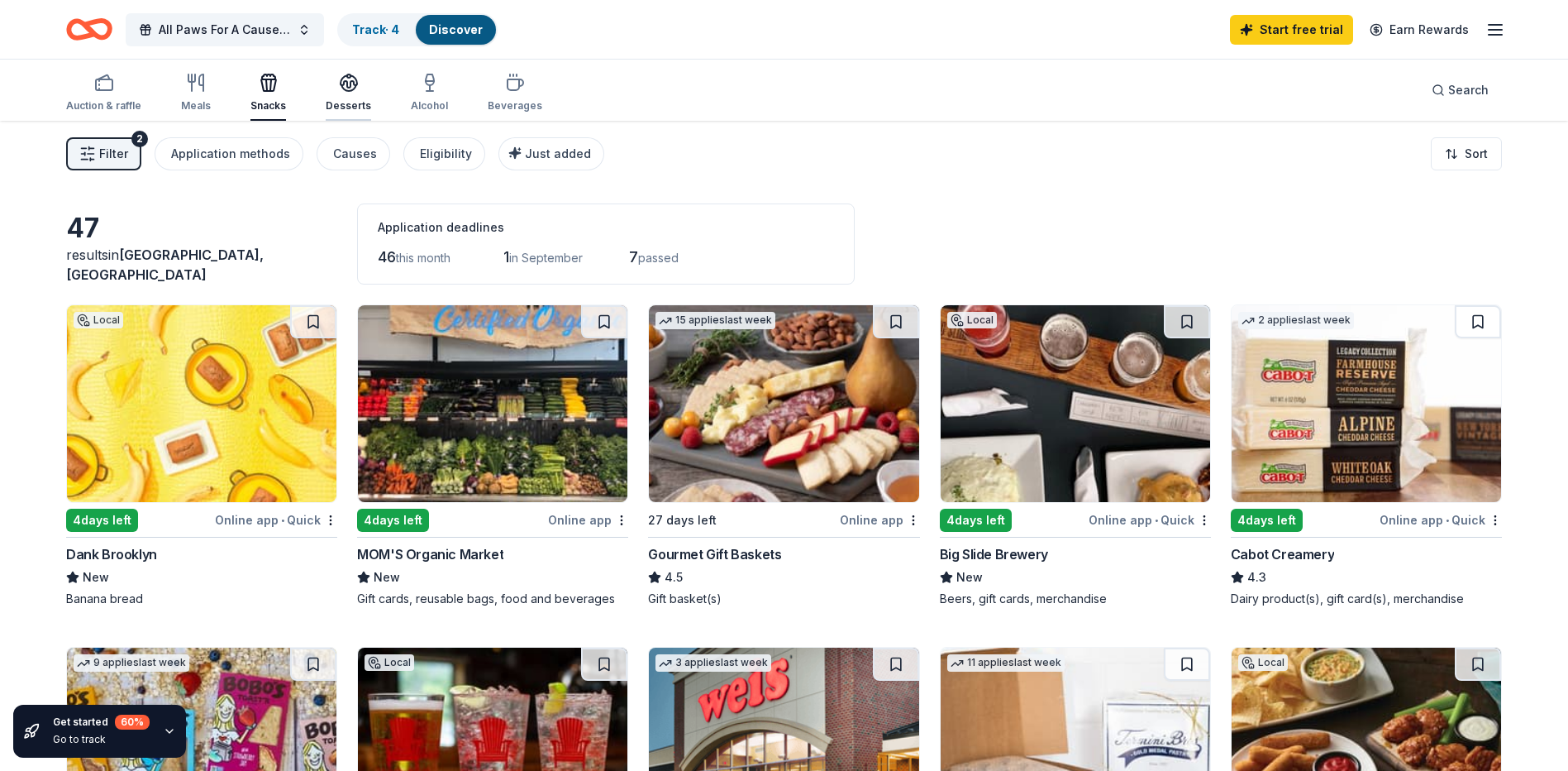
click at [340, 83] on icon "button" at bounding box center [348, 81] width 17 height 13
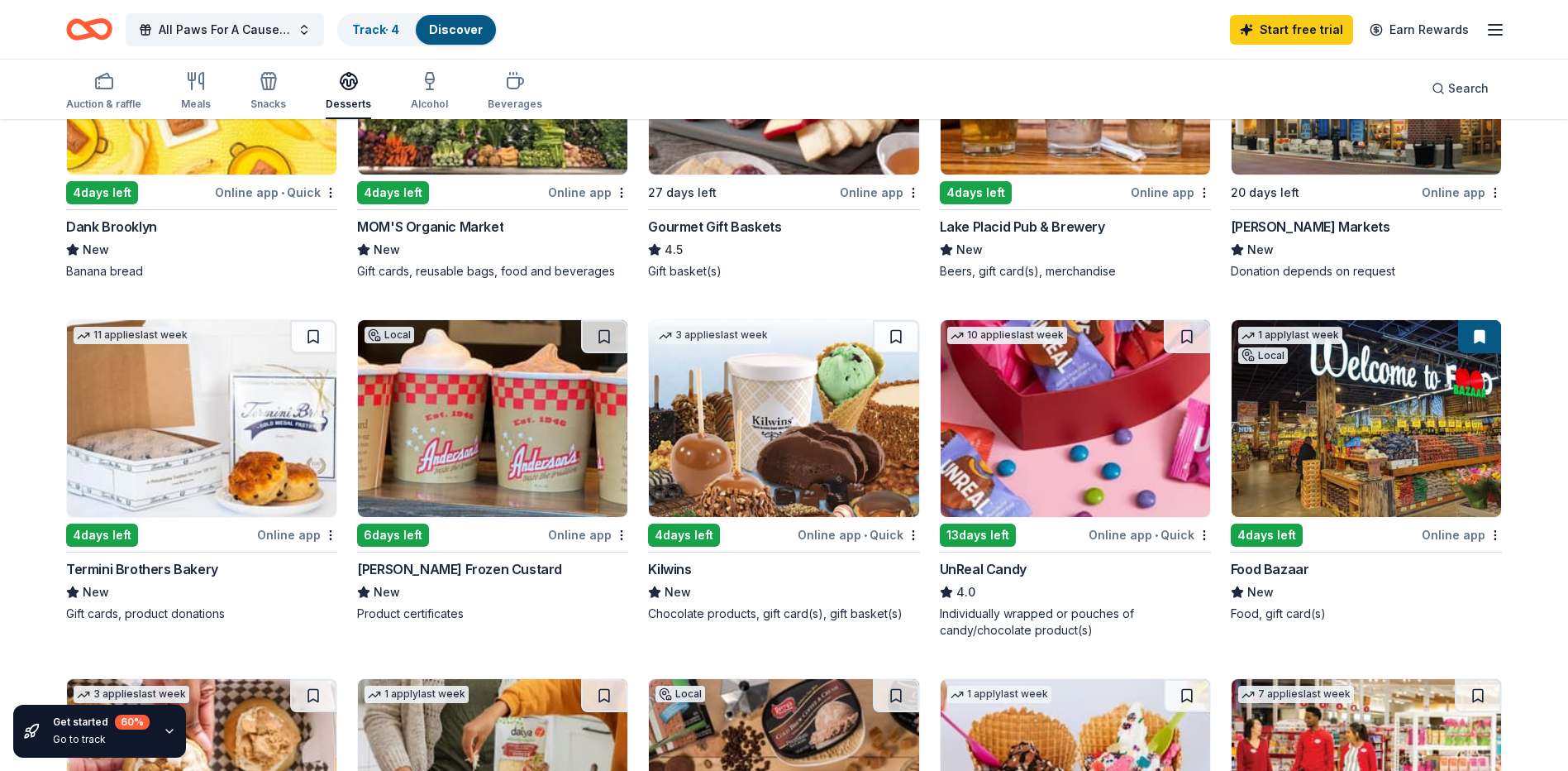
scroll to position [414, 0]
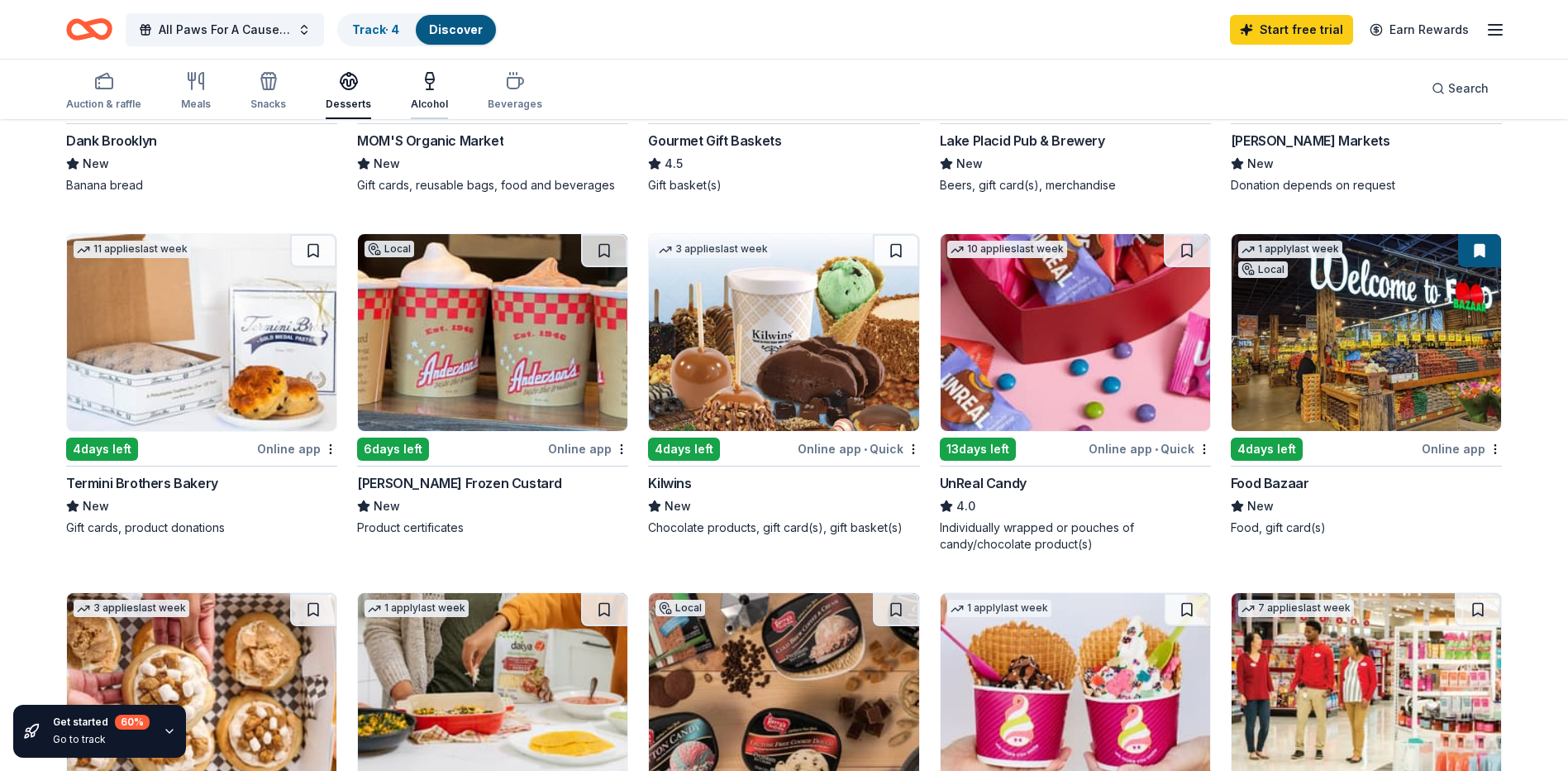
click at [436, 92] on div "Alcohol" at bounding box center [430, 91] width 37 height 39
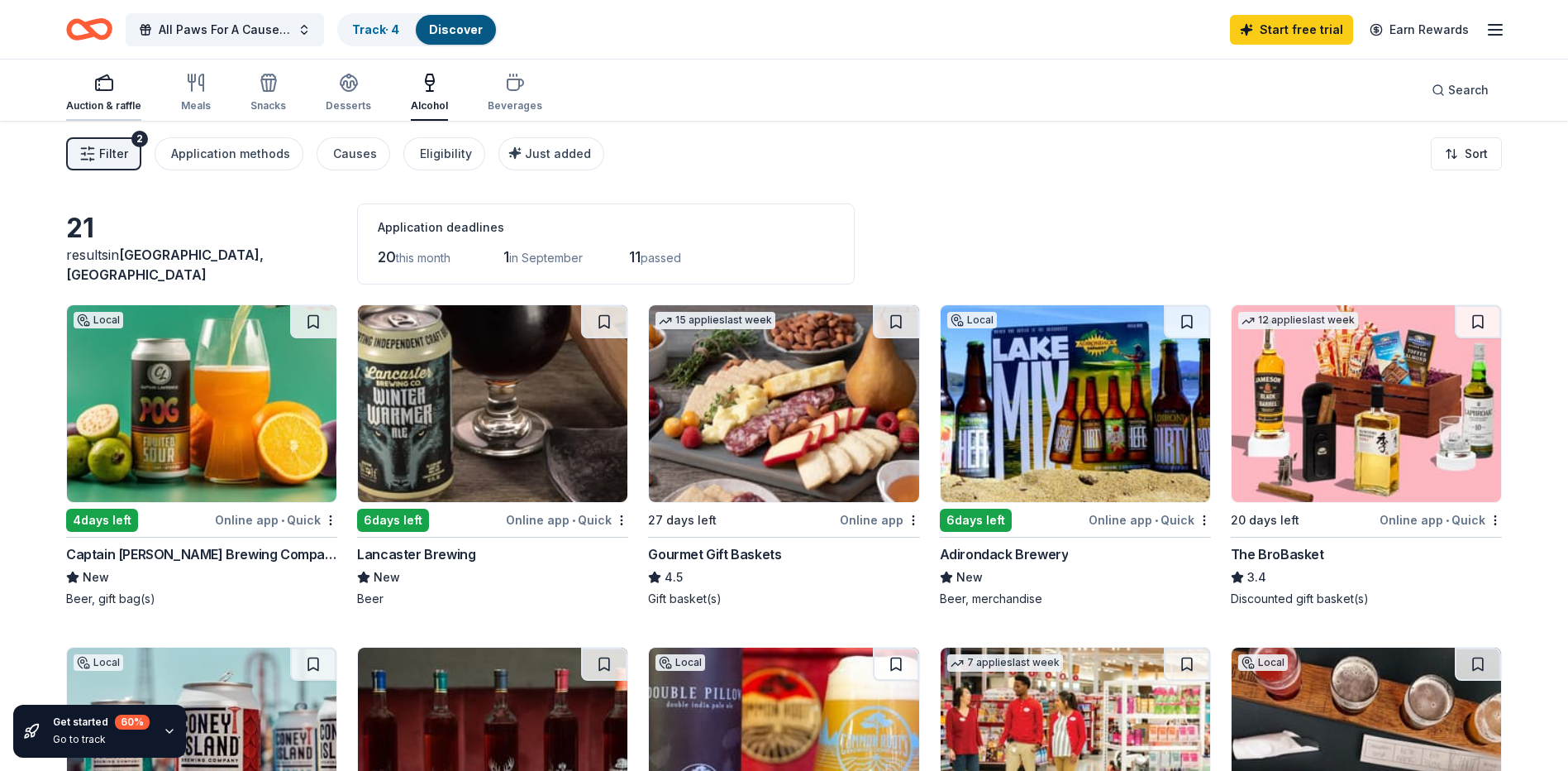
click at [92, 99] on div "Auction & raffle" at bounding box center [103, 105] width 76 height 13
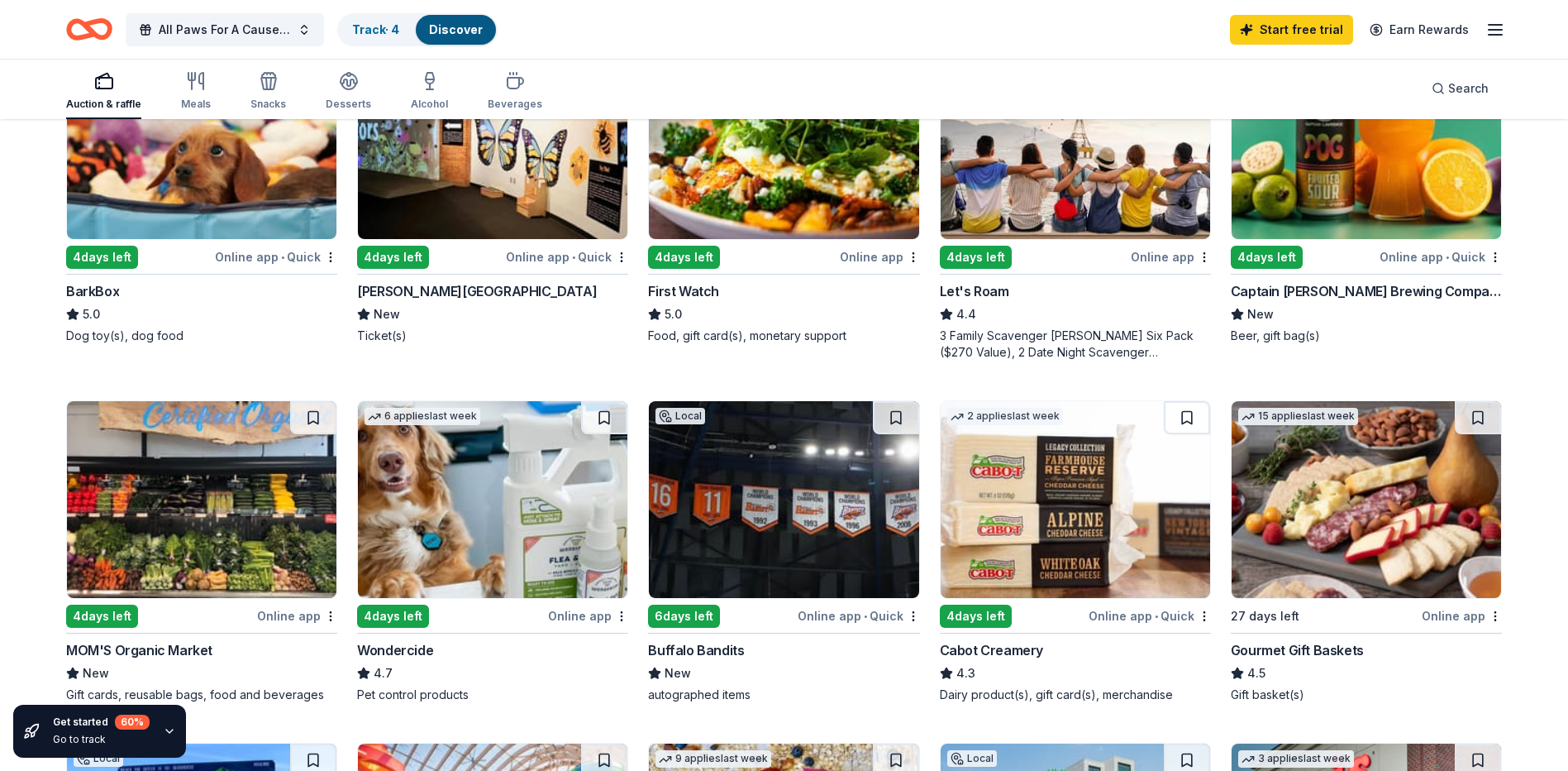
scroll to position [579, 0]
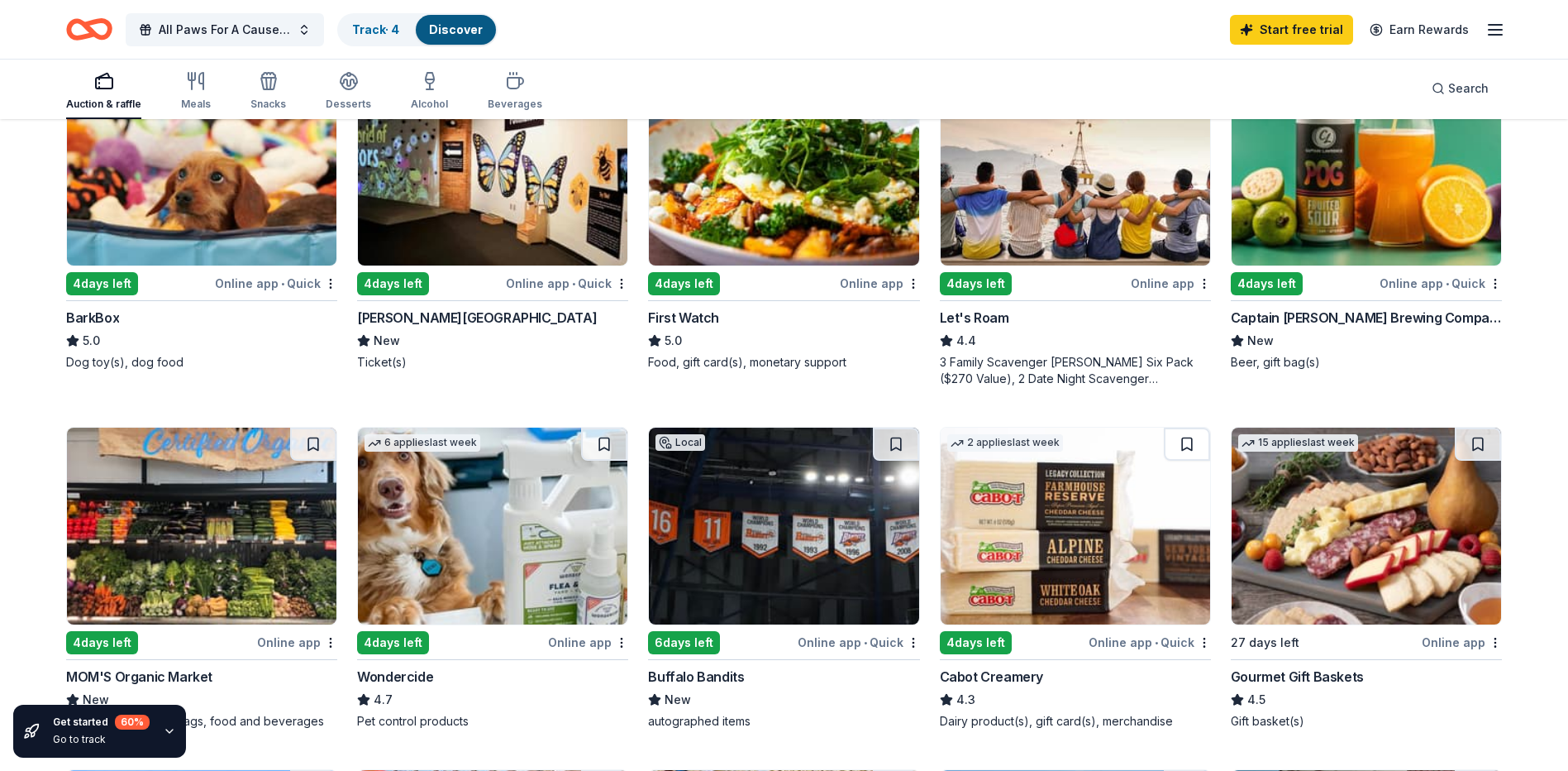
click at [177, 80] on div "Auction & raffle Meals Snacks Desserts Alcohol Beverages" at bounding box center [304, 92] width 477 height 55
click at [181, 83] on div "button" at bounding box center [196, 81] width 29 height 20
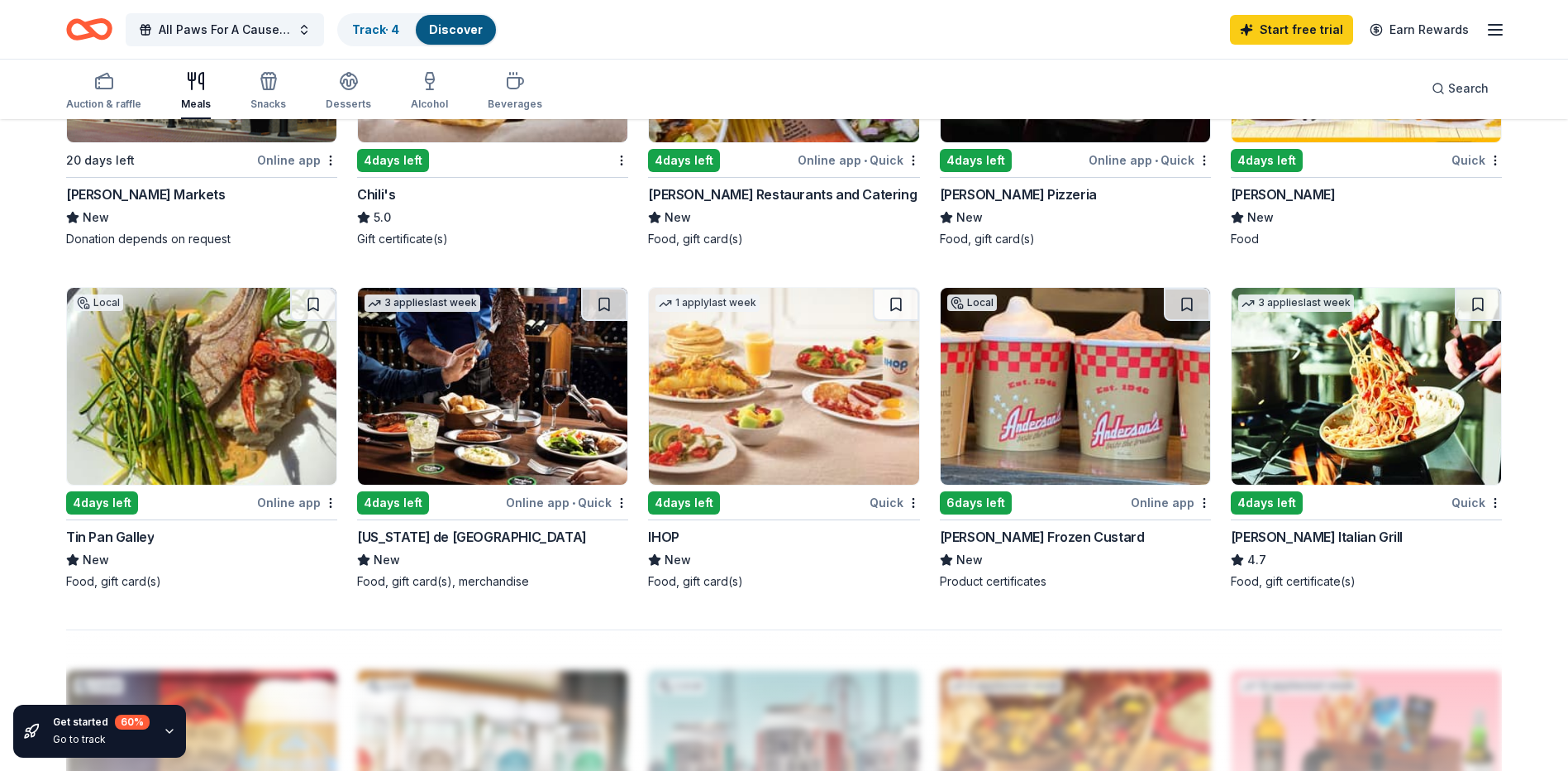
scroll to position [1323, 0]
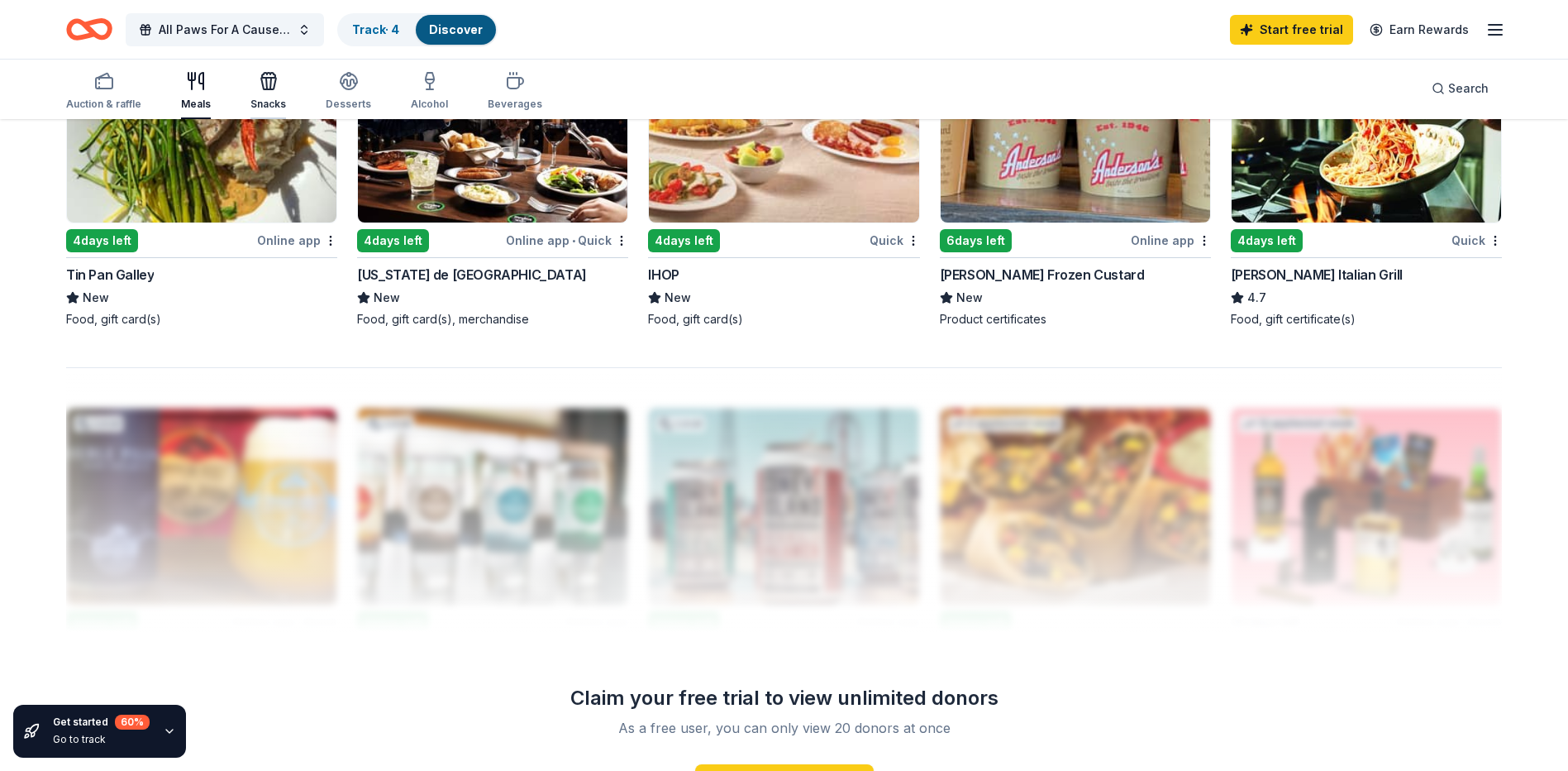
click at [271, 94] on div "Snacks" at bounding box center [268, 91] width 35 height 39
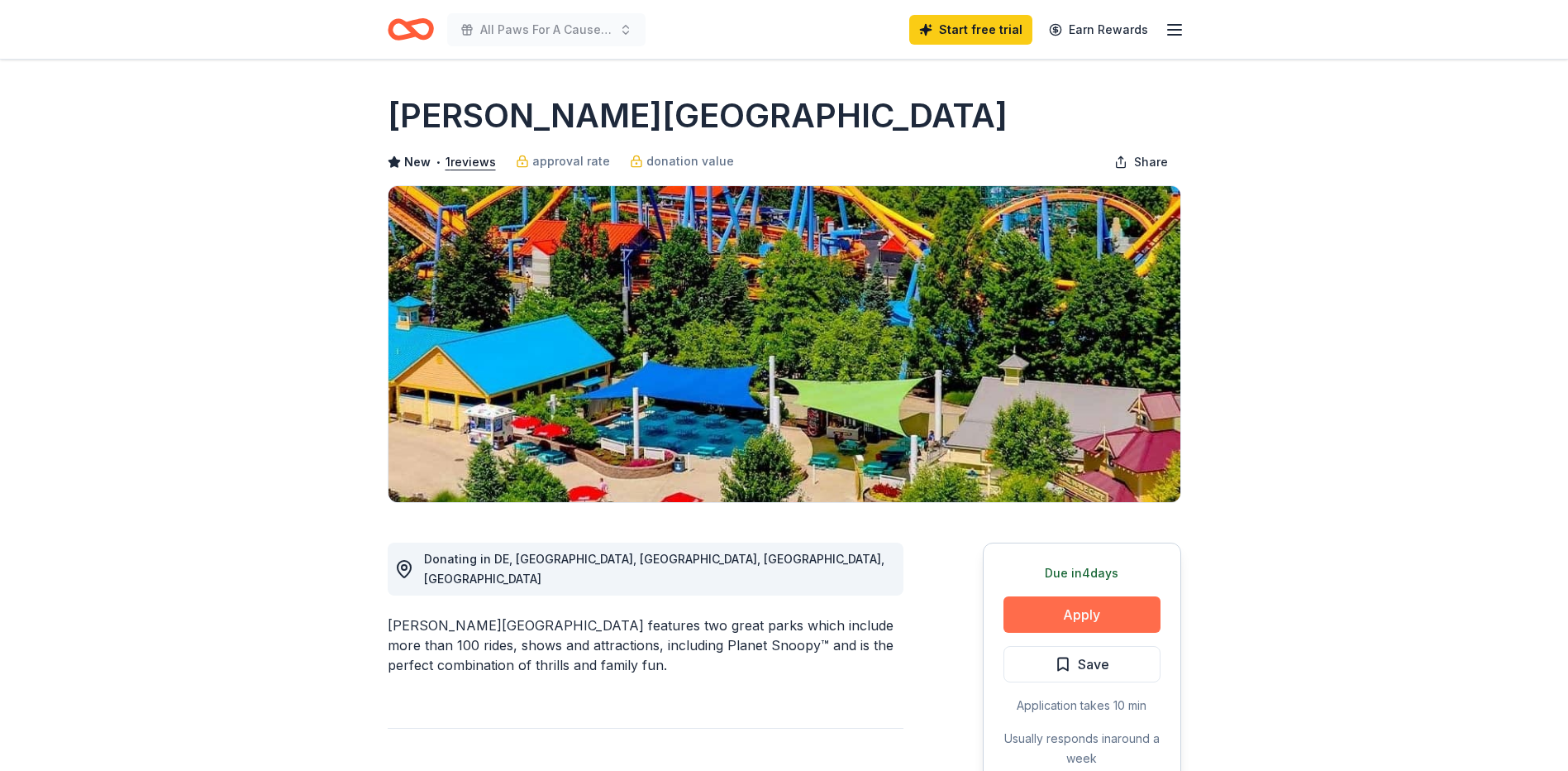
click at [1082, 621] on button "Apply" at bounding box center [1083, 614] width 157 height 36
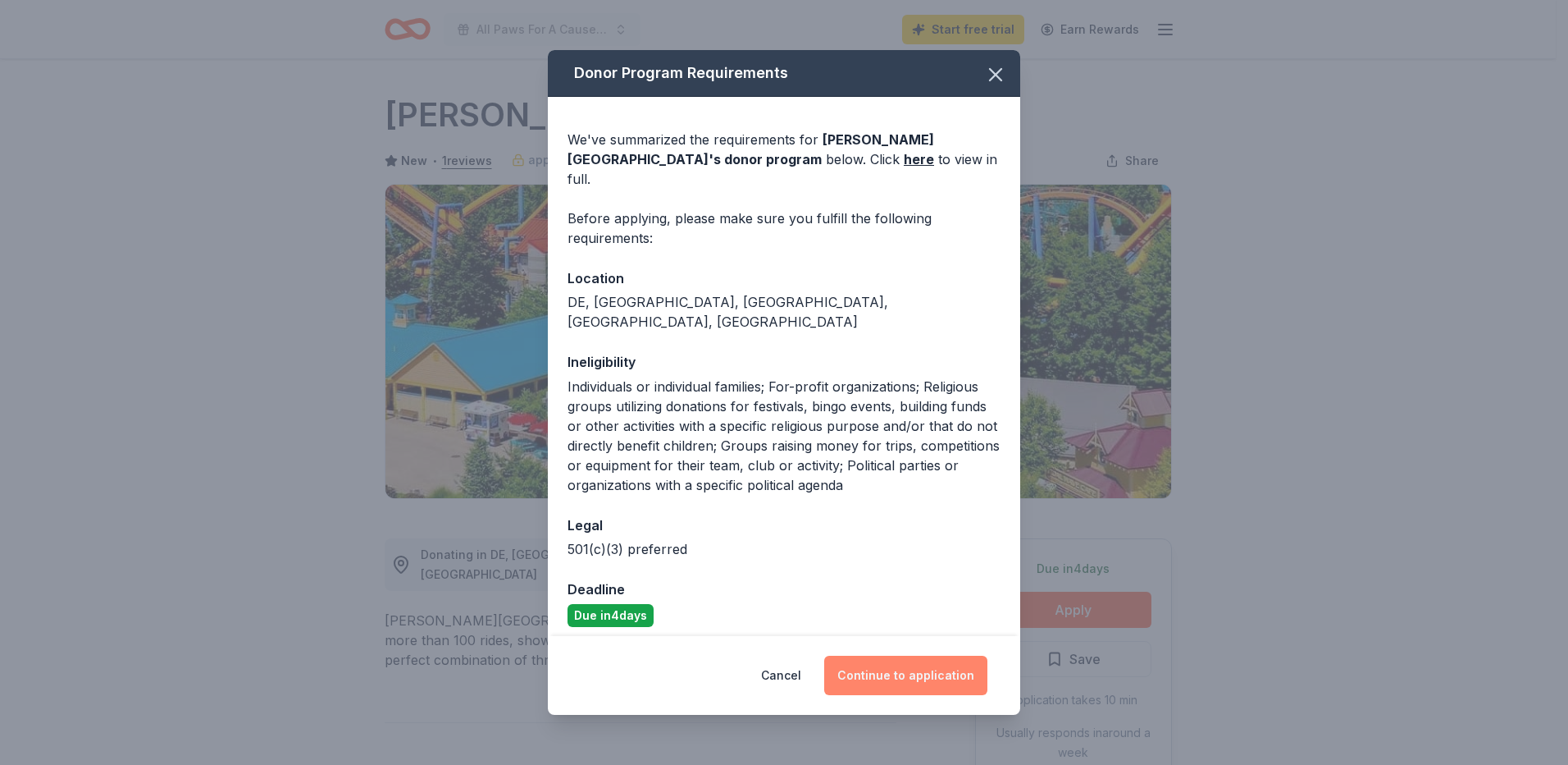
click at [975, 656] on button "Continue to application" at bounding box center [906, 675] width 163 height 39
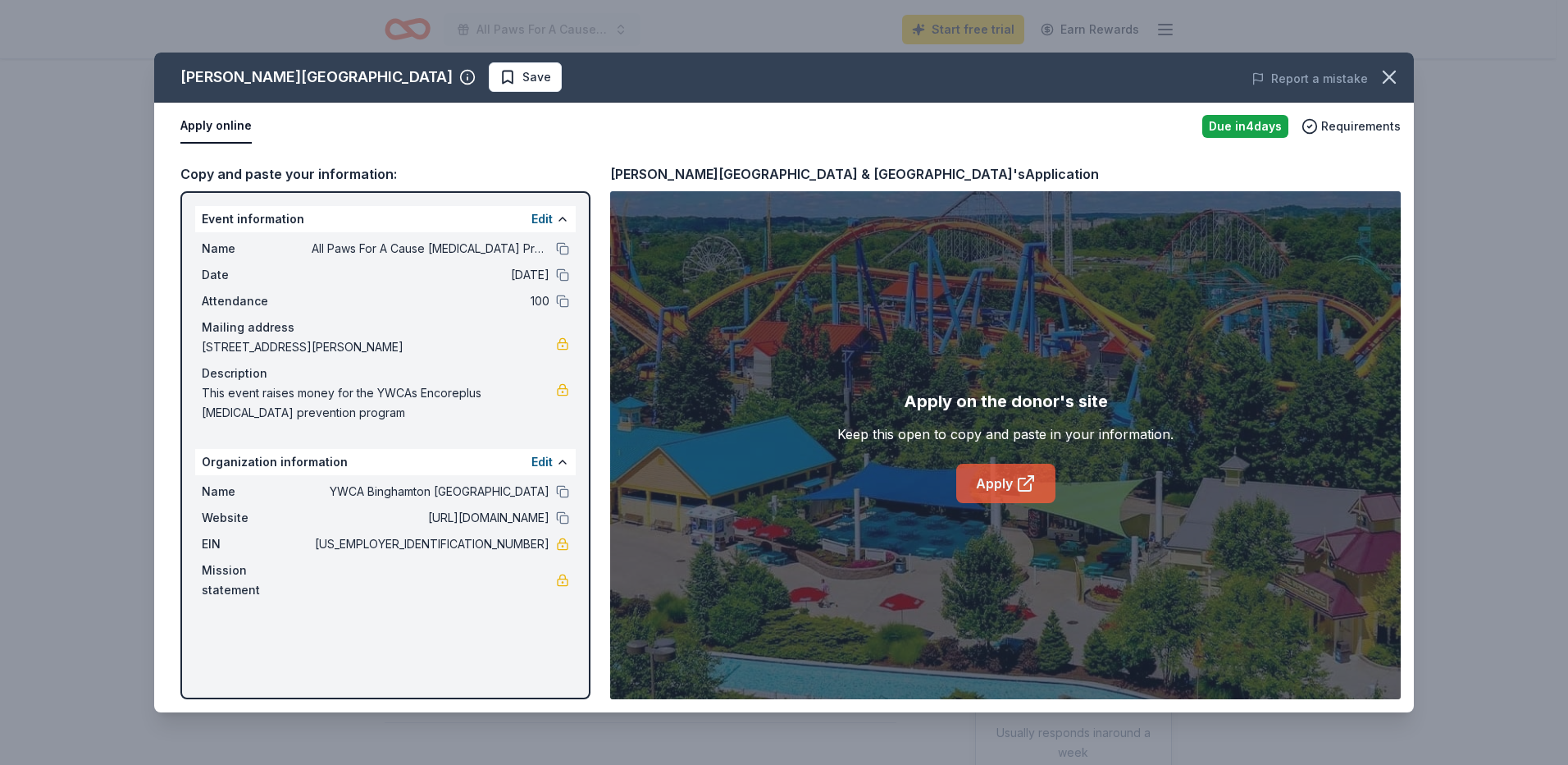
click at [990, 485] on link "Apply" at bounding box center [1006, 483] width 99 height 39
